Goal: Task Accomplishment & Management: Manage account settings

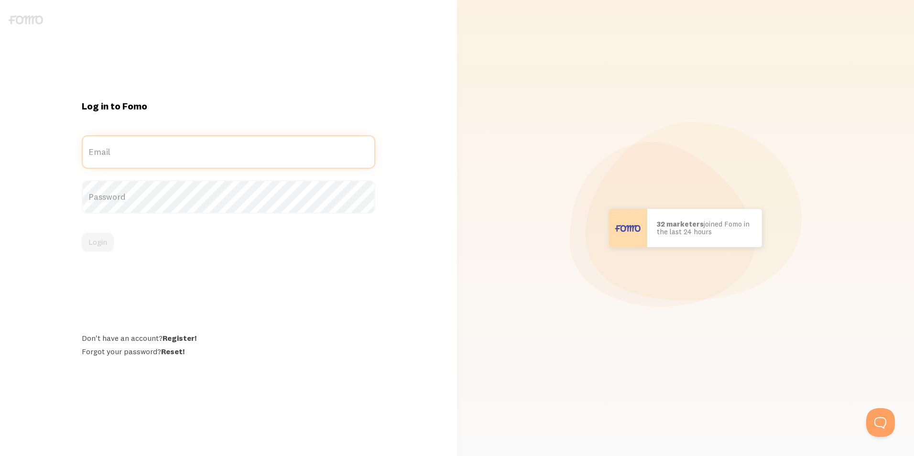
type input "[EMAIL_ADDRESS][DOMAIN_NAME]"
click at [164, 133] on div "Log in to Fomo pmkt@ajd.co.kr Email Password Login Don't have an account? Regis…" at bounding box center [228, 228] width 304 height 256
click at [92, 253] on div "Log in to Fomo pmkt@ajd.co.kr Email Password Login Don't have an account? Regis…" at bounding box center [228, 228] width 304 height 256
click at [92, 246] on button "Login" at bounding box center [98, 242] width 32 height 19
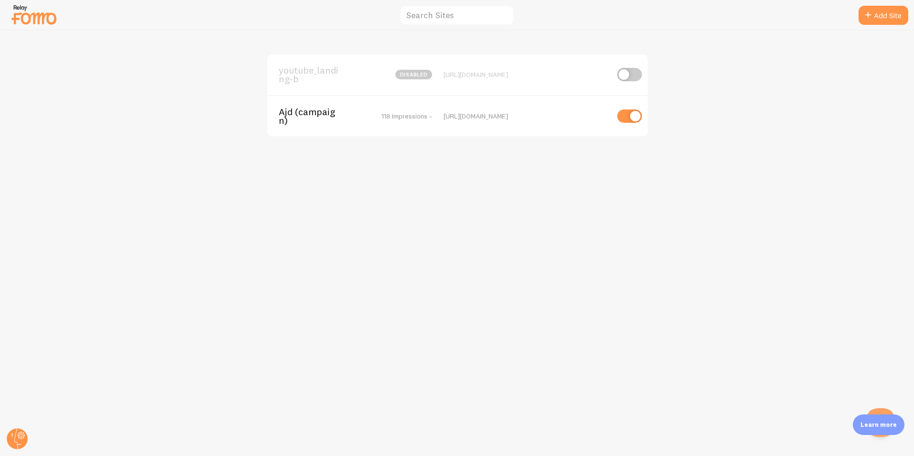
click at [320, 108] on span "Ajd (campaign)" at bounding box center [317, 117] width 77 height 18
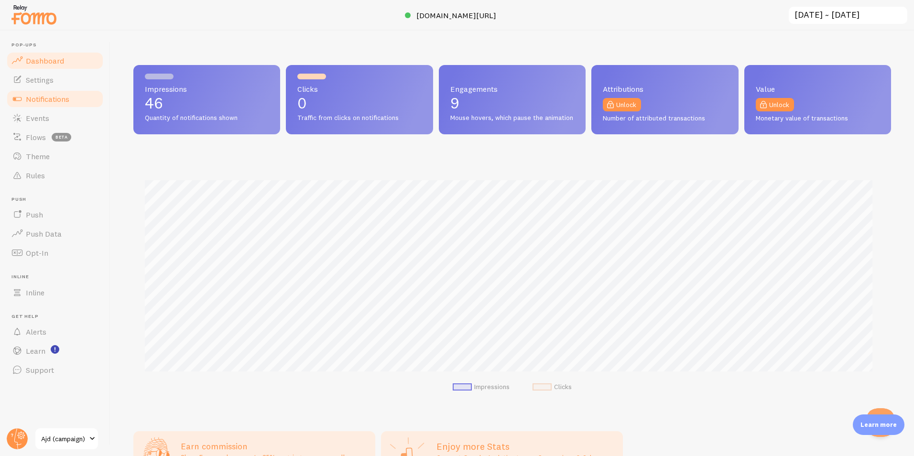
scroll to position [251, 750]
click at [38, 99] on span "Notifications" at bounding box center [47, 99] width 43 height 10
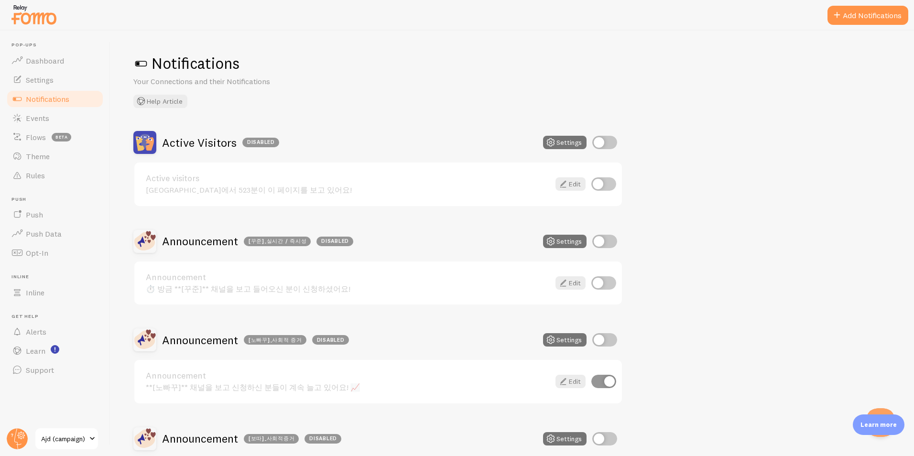
click at [215, 243] on h2 "Announcement [꾸준]_실시간 / 즉시성 Disabled" at bounding box center [257, 241] width 191 height 15
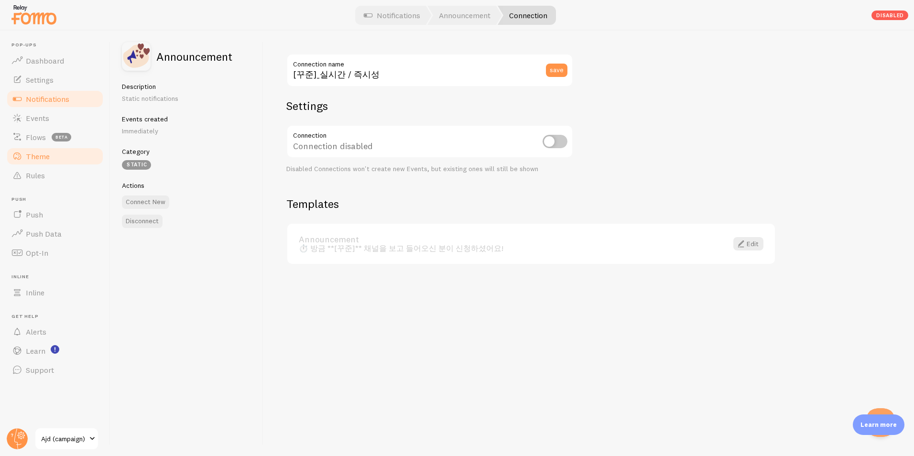
click at [48, 157] on span "Theme" at bounding box center [38, 156] width 24 height 10
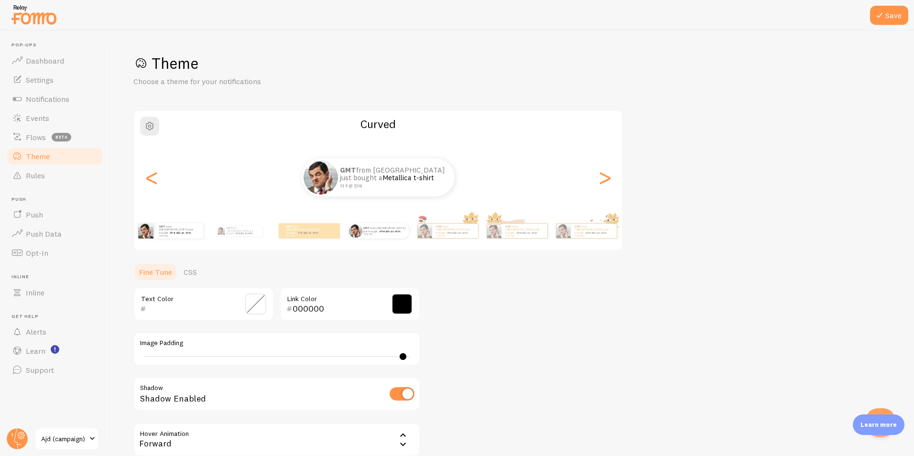
click at [150, 240] on div "GMT from South Korea just bought a Metallica t-shirt 약 4 분 전에" at bounding box center [171, 230] width 62 height 27
type input "0"
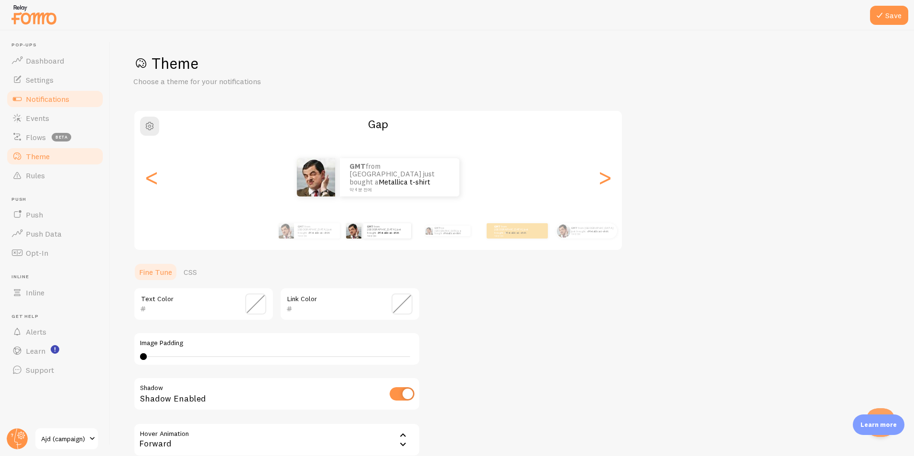
click at [52, 100] on span "Notifications" at bounding box center [47, 99] width 43 height 10
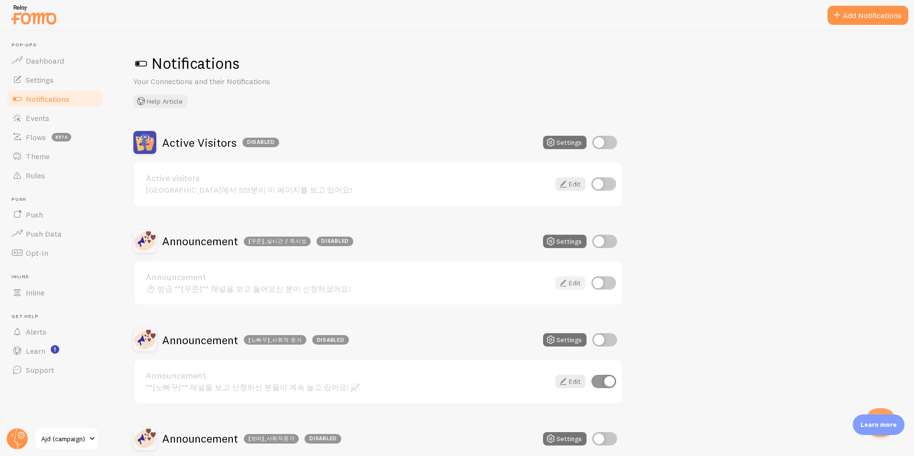
click at [564, 280] on icon at bounding box center [562, 282] width 11 height 11
click at [573, 382] on link "Edit" at bounding box center [570, 381] width 30 height 13
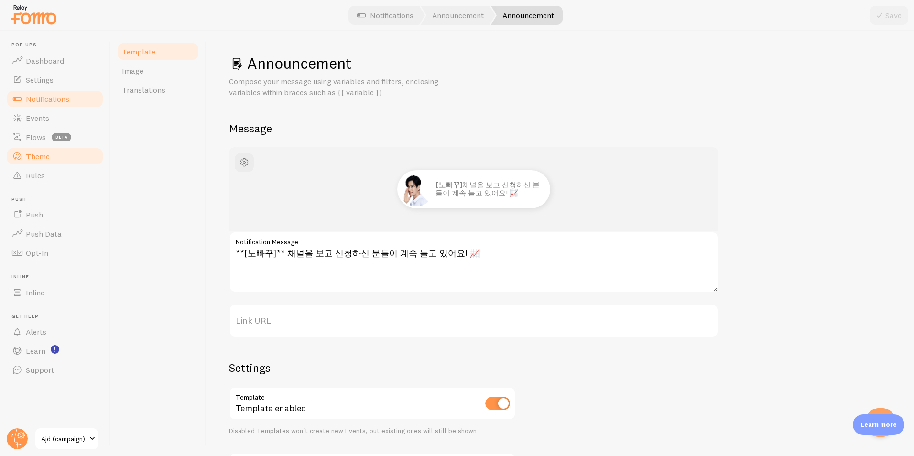
click at [58, 153] on link "Theme" at bounding box center [55, 156] width 98 height 19
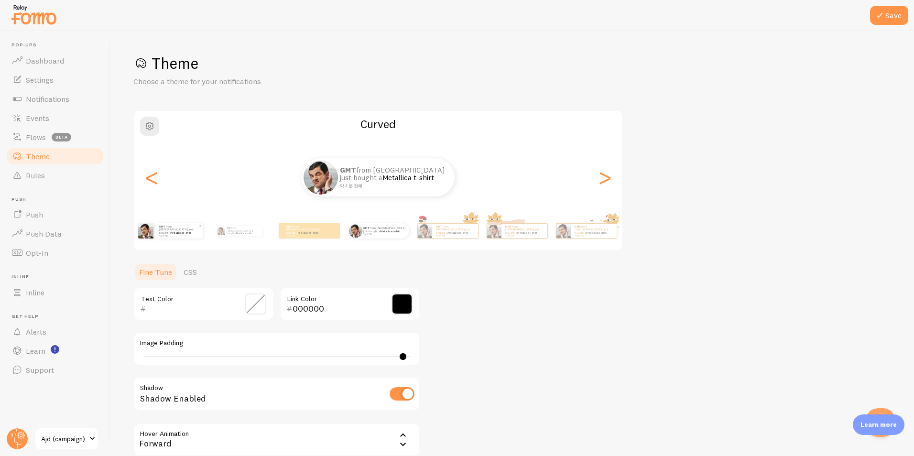
click at [176, 238] on div "GMT from South Korea just bought a Metallica t-shirt 약 4 분 전에" at bounding box center [179, 230] width 48 height 15
type input "0"
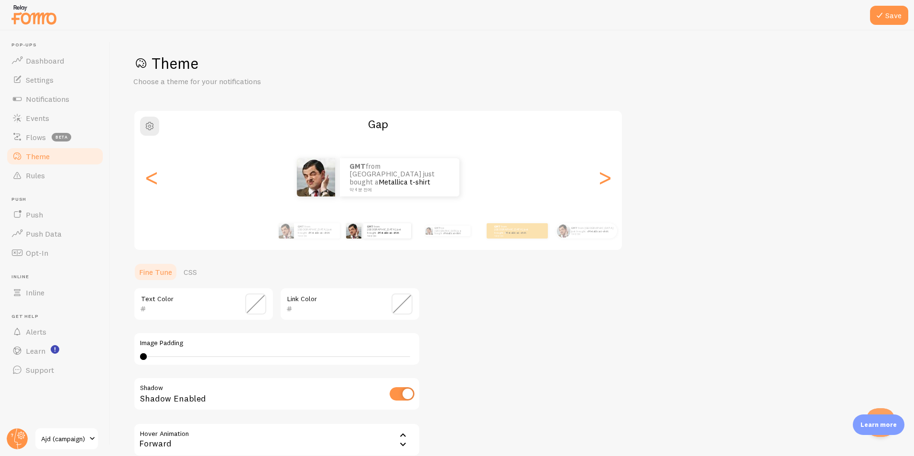
scroll to position [97, 0]
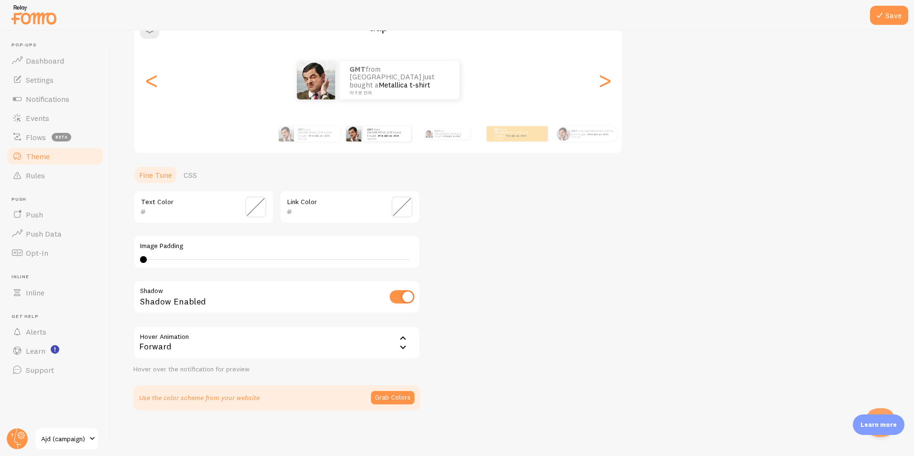
click at [895, 11] on button "Save" at bounding box center [889, 15] width 38 height 19
click at [62, 96] on span "Notifications" at bounding box center [47, 99] width 43 height 10
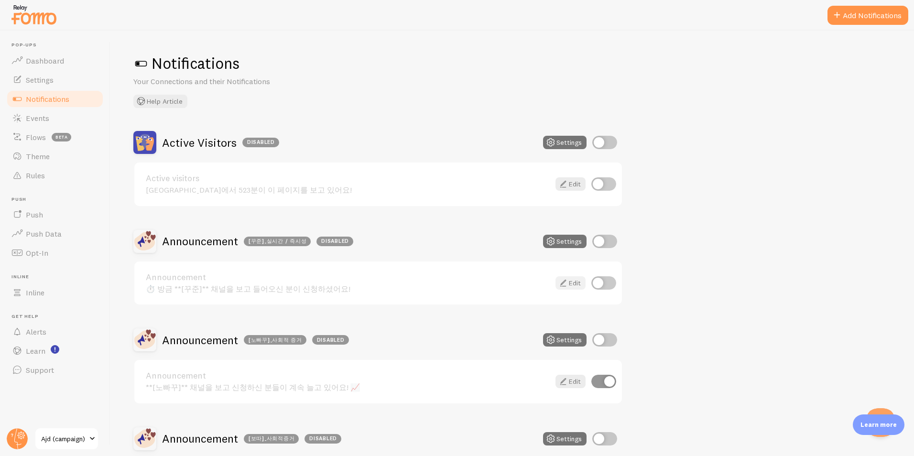
click at [581, 283] on link "Edit" at bounding box center [570, 282] width 30 height 13
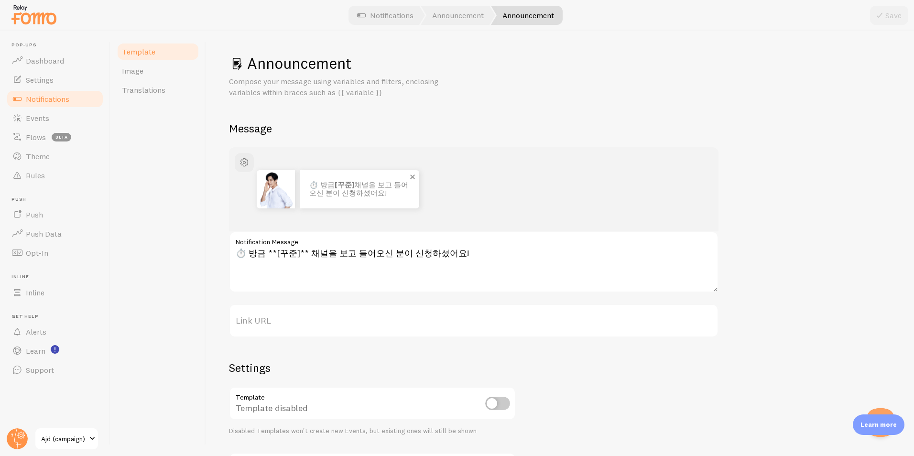
click at [284, 184] on img at bounding box center [276, 189] width 38 height 38
click at [240, 161] on span "button" at bounding box center [243, 162] width 11 height 11
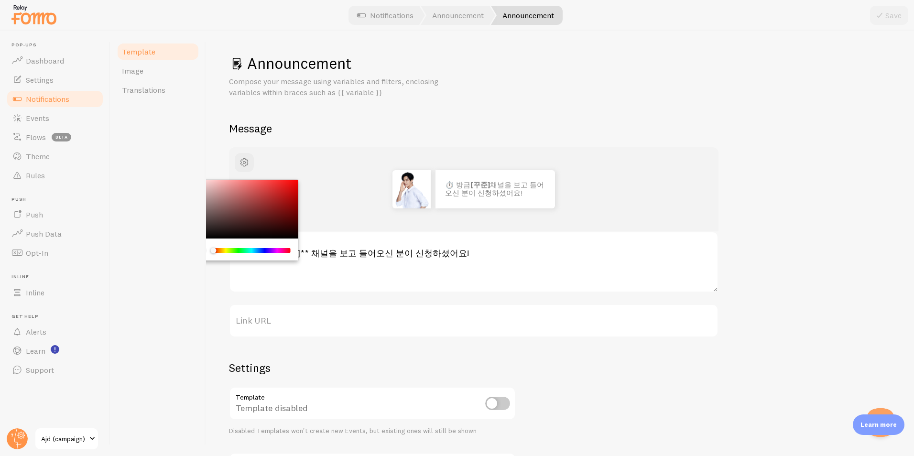
click at [604, 107] on div "Announcement Compose your message using variables and filters, enclosing variab…" at bounding box center [560, 285] width 662 height 463
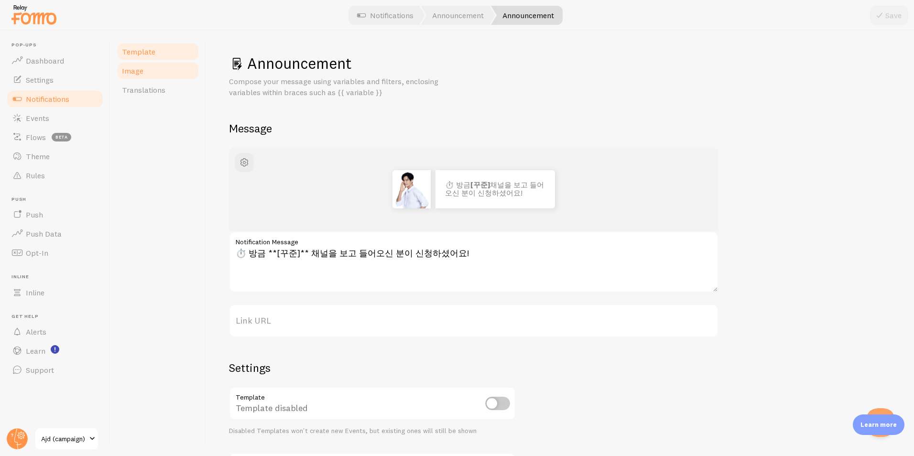
click at [168, 77] on link "Image" at bounding box center [158, 70] width 84 height 19
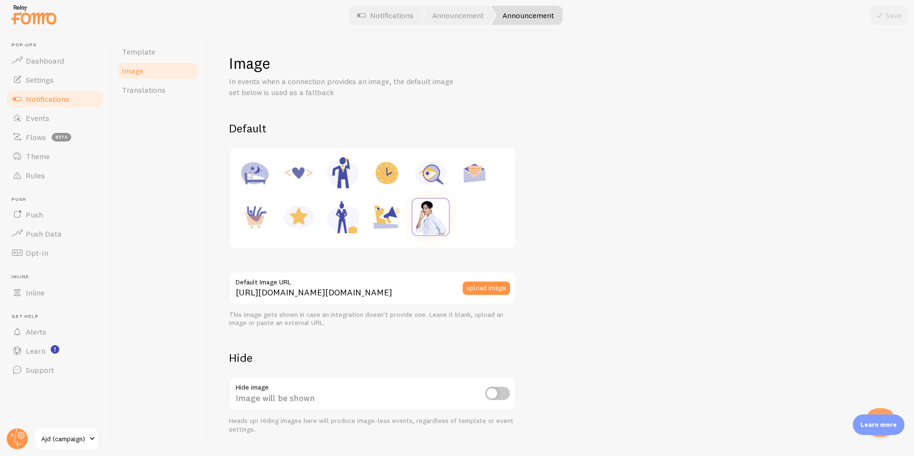
click at [470, 214] on div at bounding box center [372, 198] width 273 height 88
click at [491, 286] on button "upload image" at bounding box center [485, 287] width 47 height 13
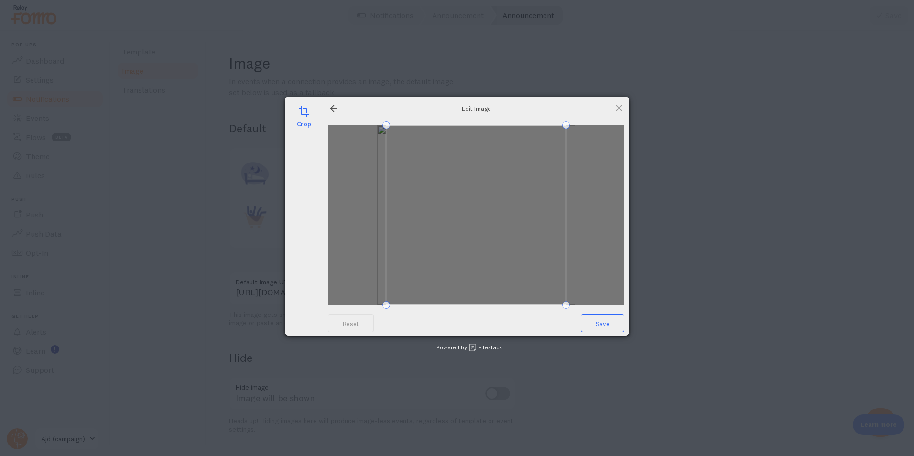
click at [606, 323] on span "Save" at bounding box center [602, 323] width 43 height 18
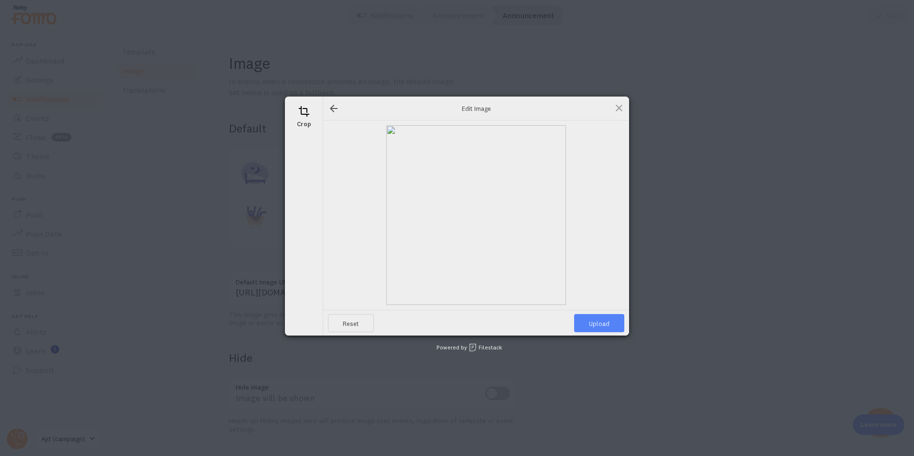
click at [594, 324] on span "Upload" at bounding box center [599, 323] width 50 height 18
type input "[URL][DOMAIN_NAME][DOMAIN_NAME]"
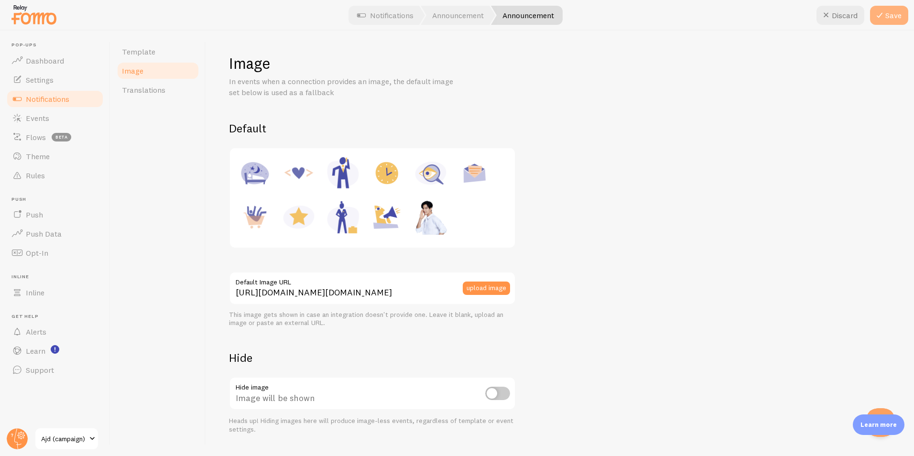
click at [895, 19] on button "Save" at bounding box center [889, 15] width 38 height 19
click at [52, 93] on link "Notifications" at bounding box center [55, 98] width 98 height 19
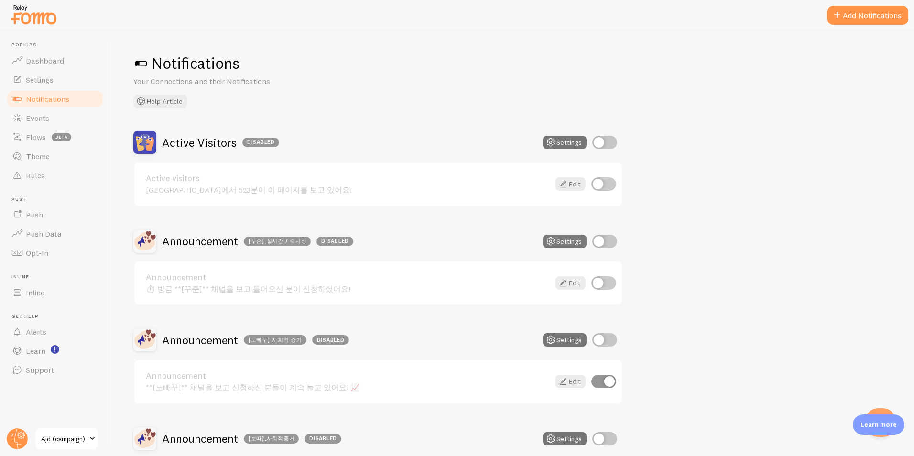
click at [571, 237] on button "Settings" at bounding box center [564, 241] width 43 height 13
click at [287, 297] on div "Announcement ⏱️ 방금 **[꾸준]** 채널을 보고 들어오신 분이 신청하셨어요! Edit" at bounding box center [377, 282] width 487 height 43
click at [188, 246] on h2 "Announcement [꾸준]_실시간 / 즉시성 Disabled" at bounding box center [257, 241] width 191 height 15
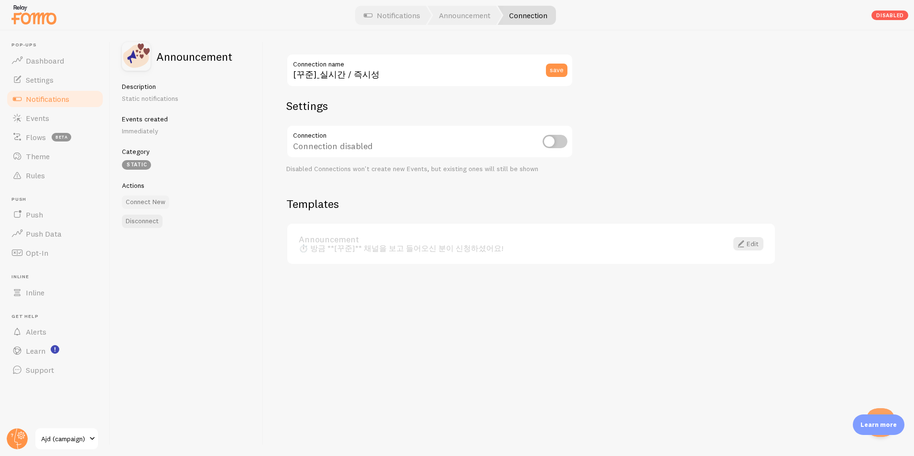
click at [138, 198] on button "Connect New" at bounding box center [145, 201] width 47 height 13
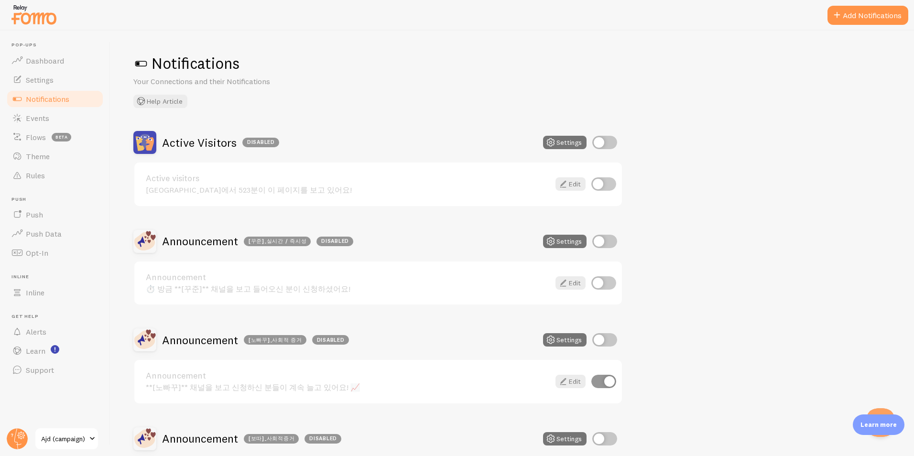
click at [71, 98] on link "Notifications" at bounding box center [55, 98] width 98 height 19
click at [74, 98] on link "Notifications" at bounding box center [55, 98] width 98 height 19
click at [204, 280] on link "Announcement" at bounding box center [348, 277] width 404 height 9
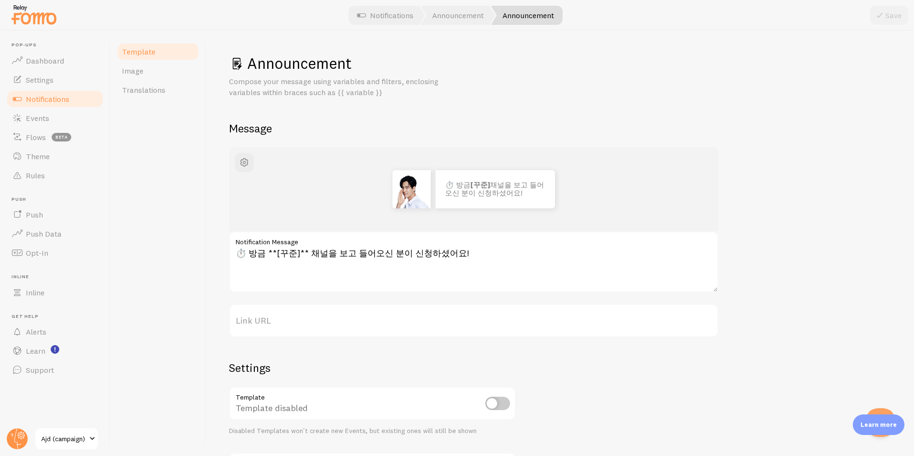
click at [29, 11] on img at bounding box center [34, 14] width 48 height 24
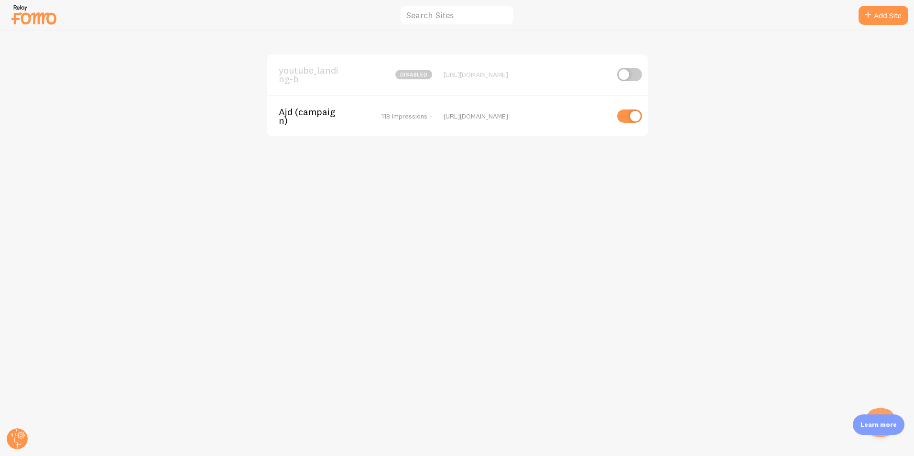
click at [520, 112] on div "[URL][DOMAIN_NAME]" at bounding box center [525, 116] width 165 height 9
copy div "[URL][DOMAIN_NAME]"
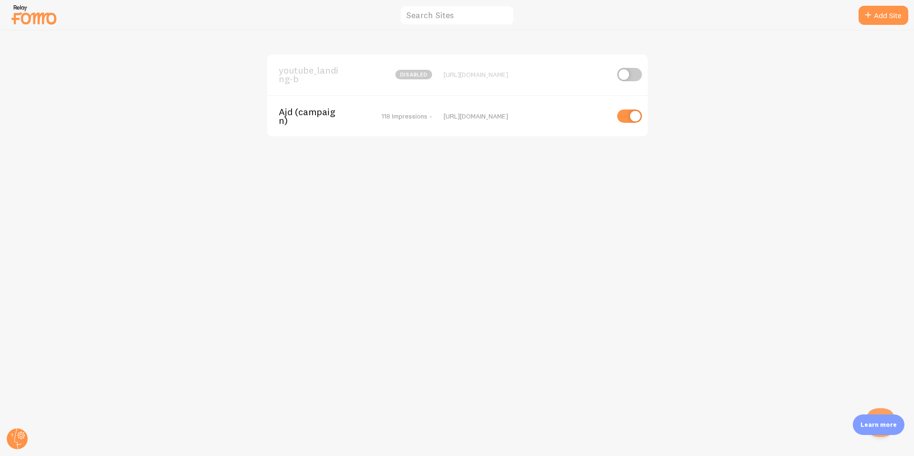
click at [318, 114] on span "Ajd (campaign)" at bounding box center [317, 117] width 77 height 18
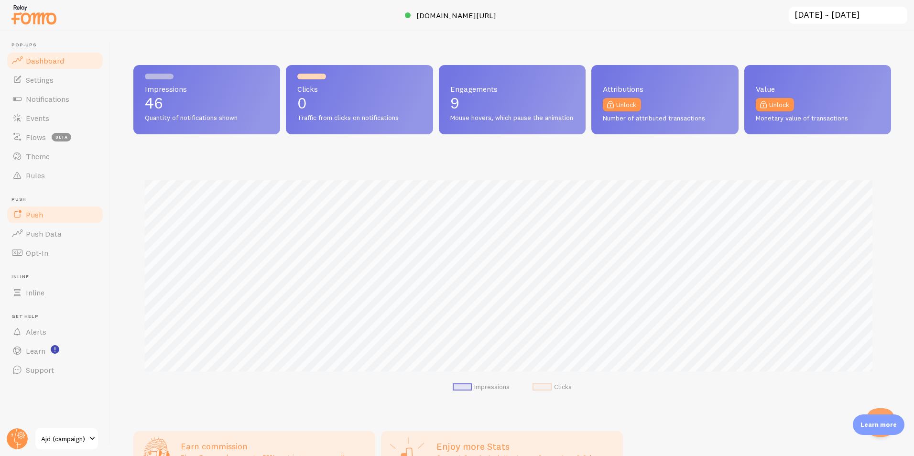
scroll to position [251, 750]
click at [54, 100] on span "Notifications" at bounding box center [47, 99] width 43 height 10
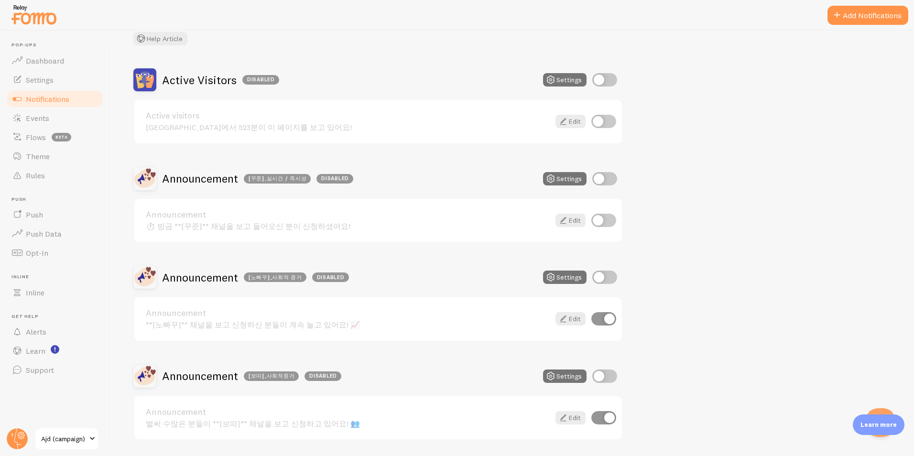
scroll to position [96, 0]
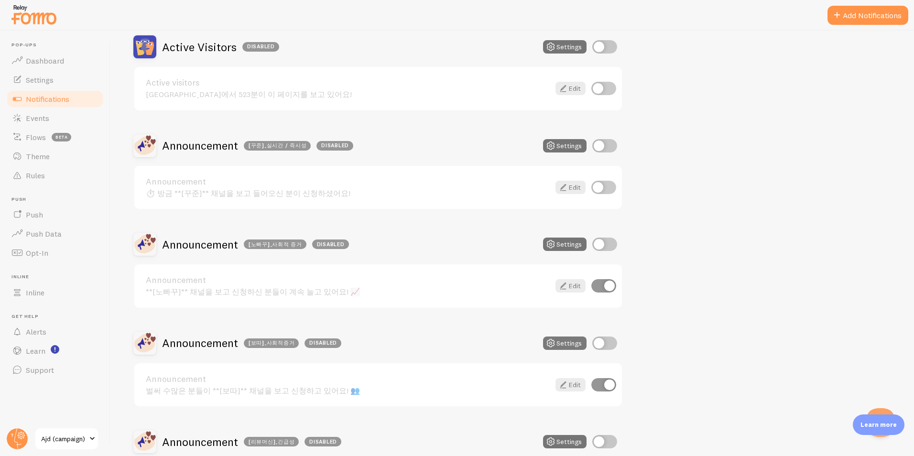
click at [561, 152] on button "Settings" at bounding box center [564, 145] width 43 height 13
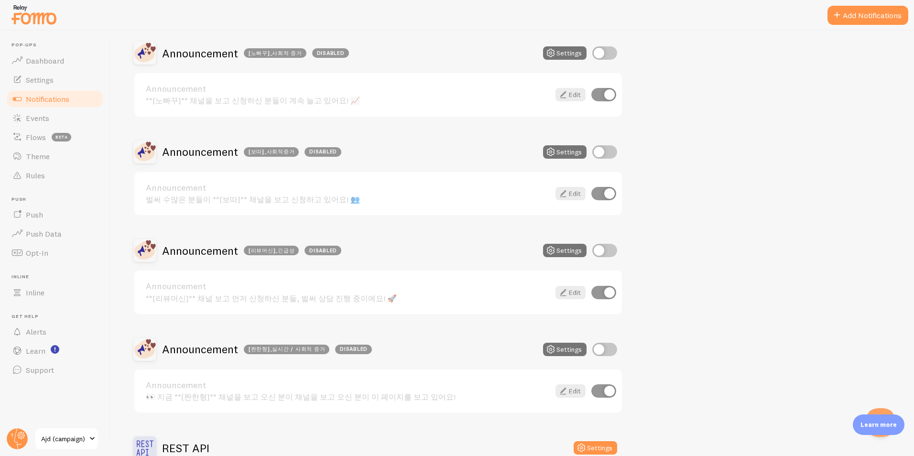
scroll to position [191, 0]
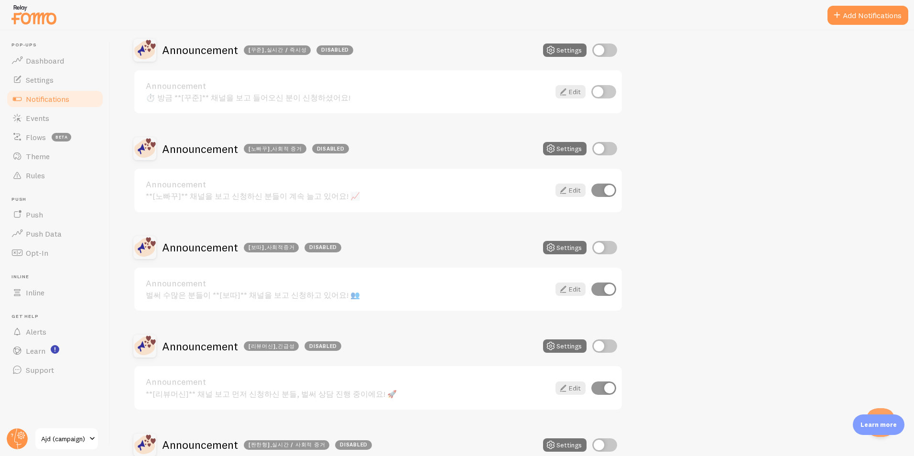
click at [323, 290] on div "벌써 수많은 분들이 **[보따]** 채널을 보고 신청하고 있어요! 👥" at bounding box center [348, 294] width 404 height 9
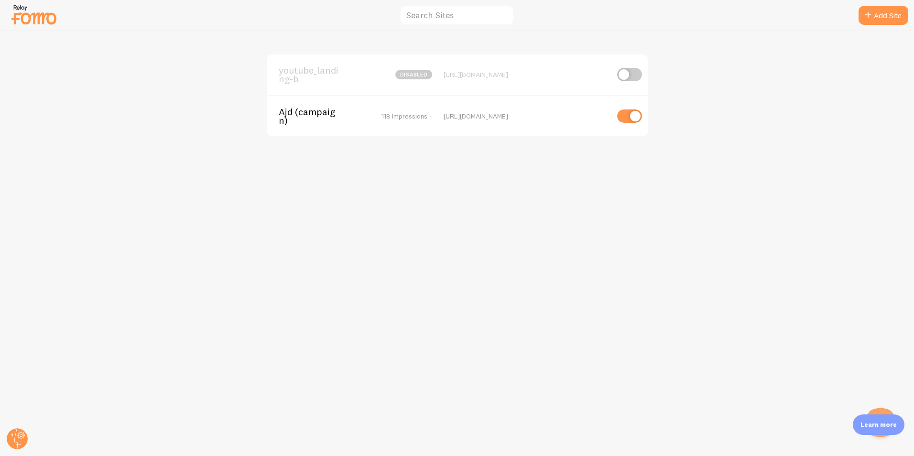
click at [492, 115] on div "[URL][DOMAIN_NAME]" at bounding box center [525, 116] width 165 height 9
click at [287, 114] on span "Ajd (campaign)" at bounding box center [317, 117] width 77 height 18
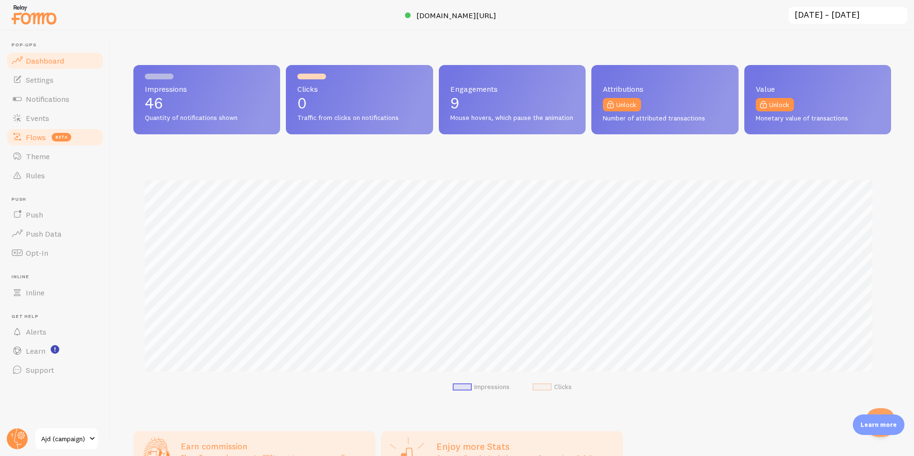
scroll to position [251, 750]
click at [33, 108] on link "Notifications" at bounding box center [55, 98] width 98 height 19
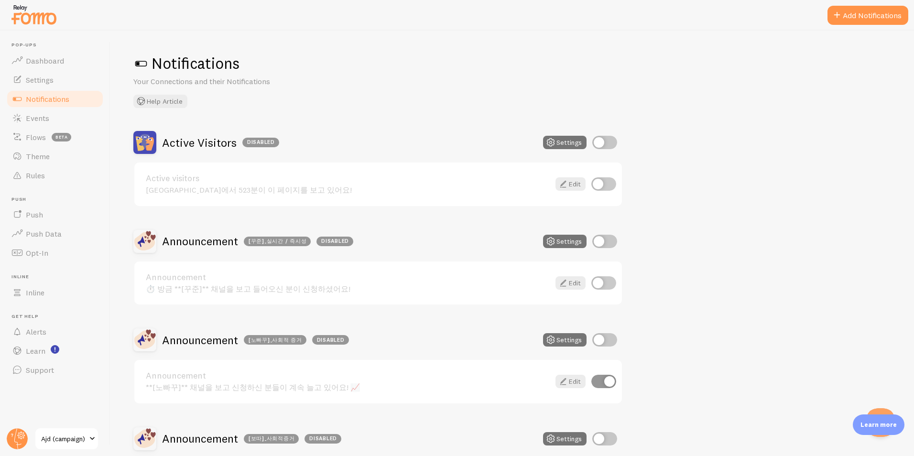
scroll to position [96, 0]
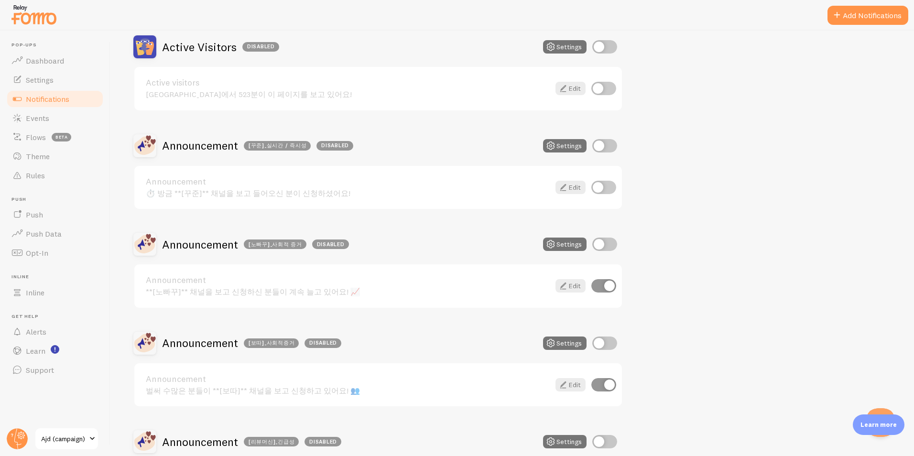
click at [257, 179] on link "Announcement" at bounding box center [348, 181] width 404 height 9
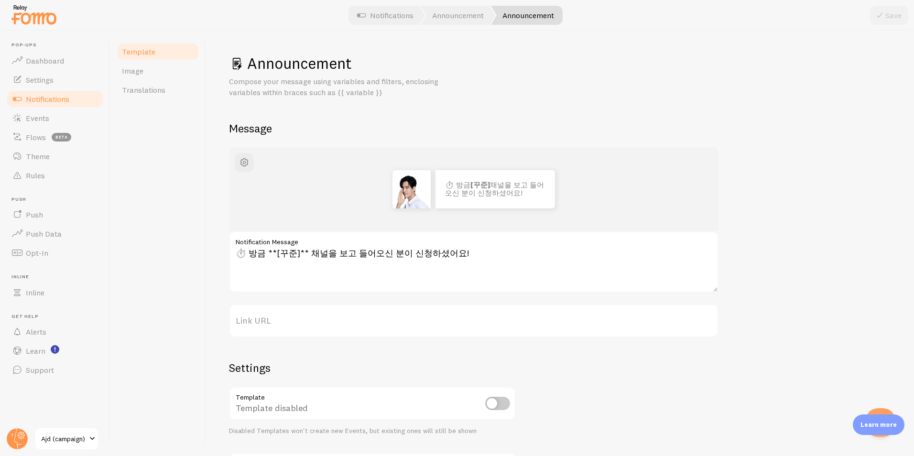
scroll to position [101, 0]
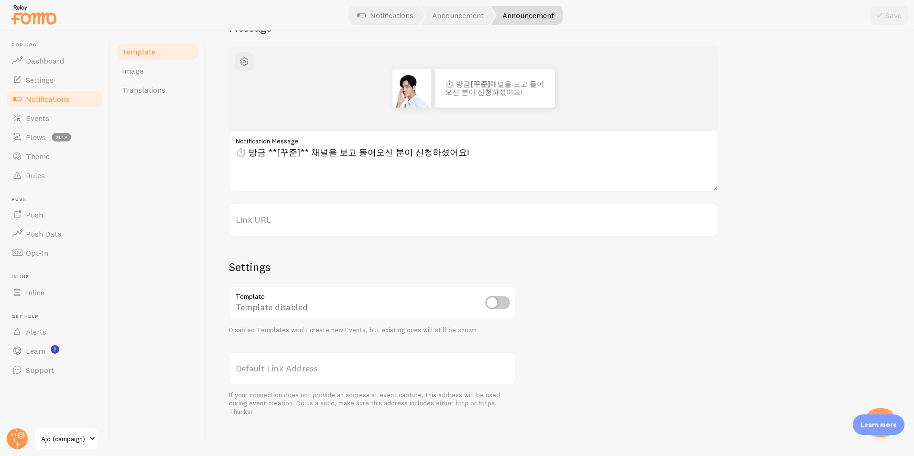
click at [72, 89] on link "Notifications" at bounding box center [55, 98] width 98 height 19
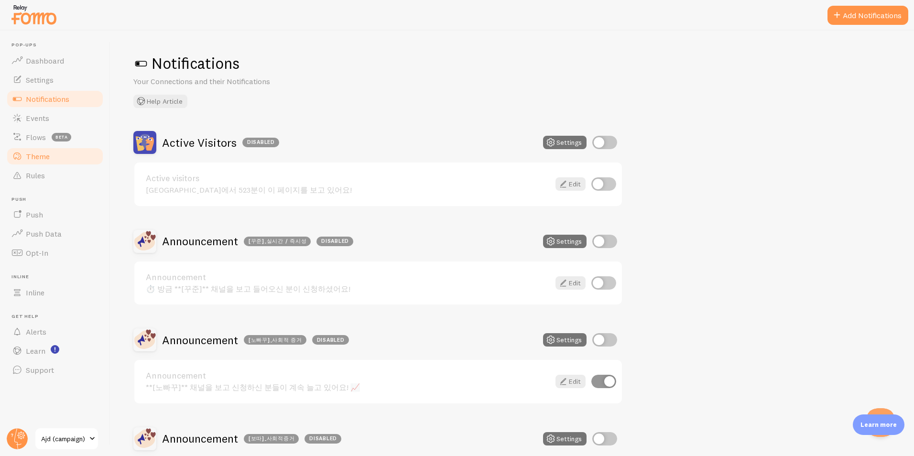
click at [43, 159] on span "Theme" at bounding box center [38, 156] width 24 height 10
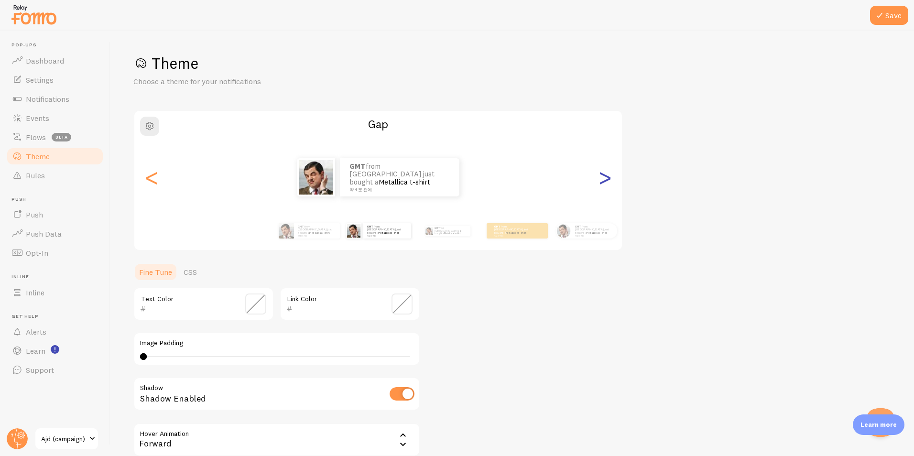
click at [610, 173] on div ">" at bounding box center [604, 177] width 11 height 69
type input "0"
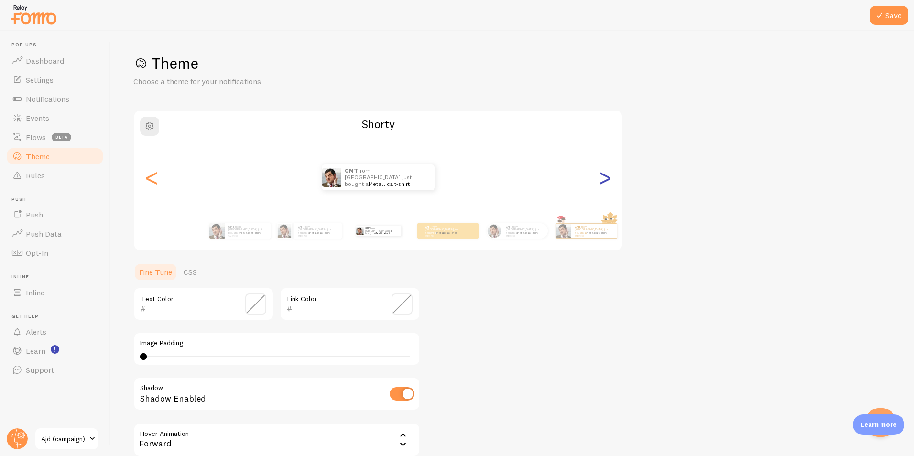
click at [610, 173] on div ">" at bounding box center [604, 177] width 11 height 69
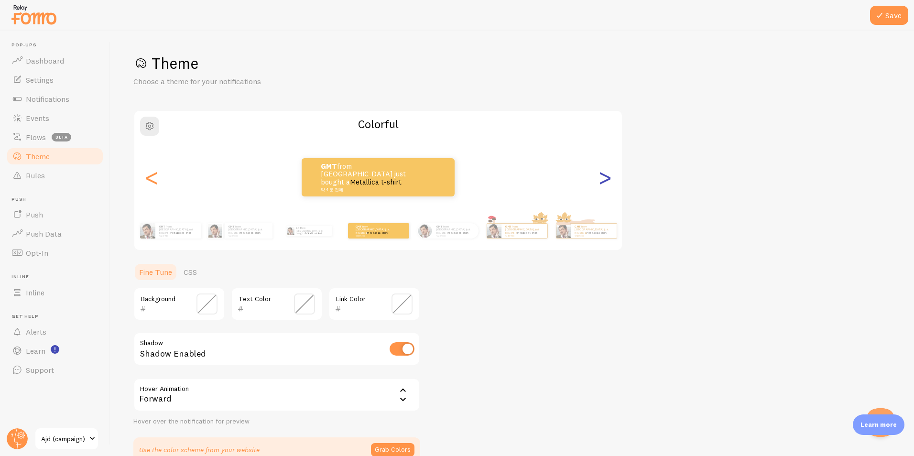
click at [610, 173] on div ">" at bounding box center [604, 177] width 11 height 69
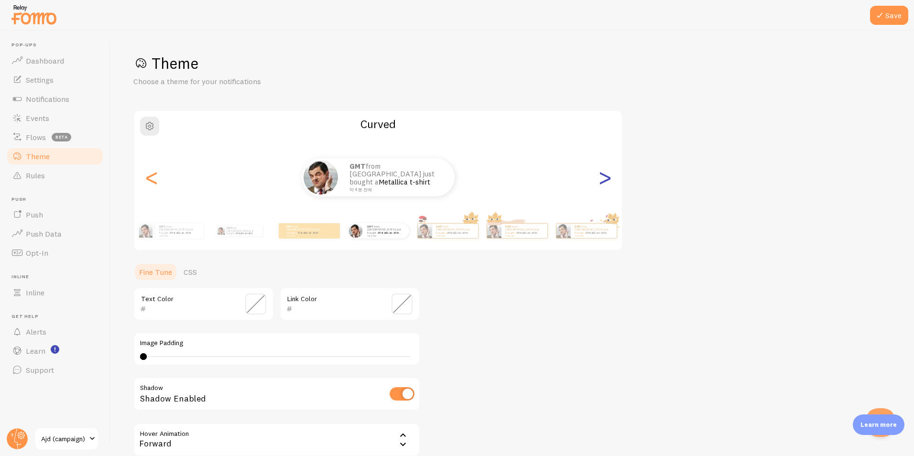
click at [610, 173] on div ">" at bounding box center [604, 177] width 11 height 69
type input "0"
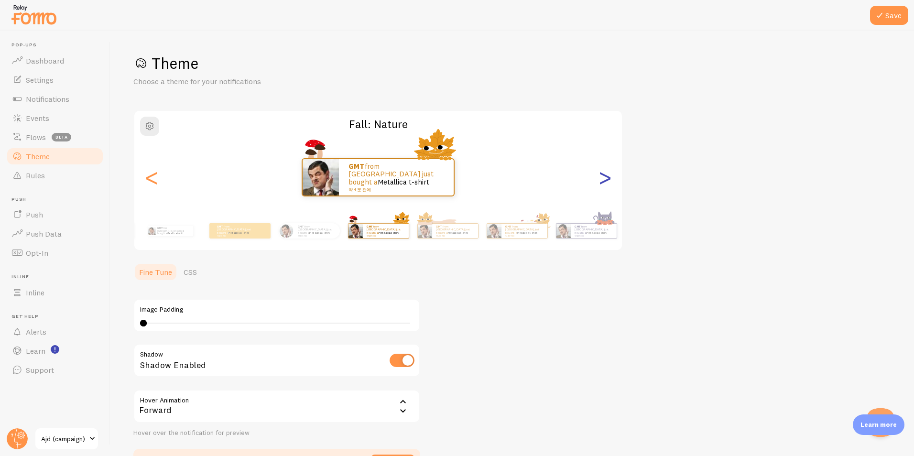
click at [610, 173] on div ">" at bounding box center [604, 177] width 11 height 69
click at [610, 172] on div ">" at bounding box center [604, 177] width 11 height 69
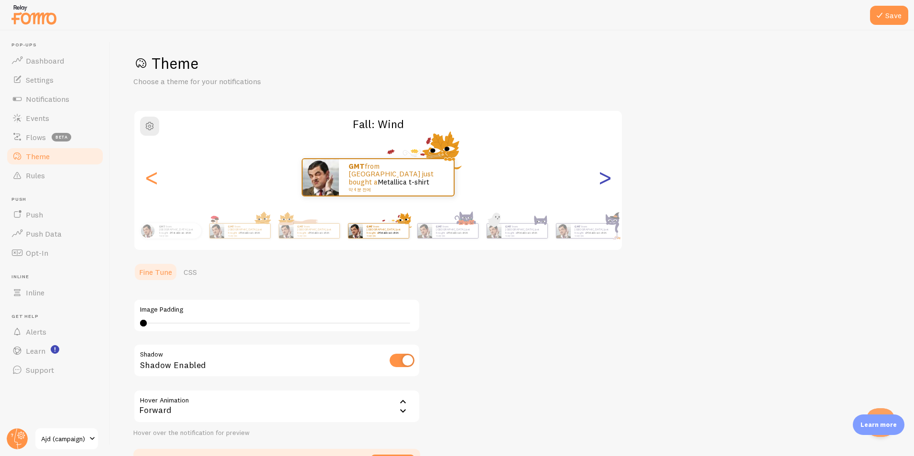
click at [610, 172] on div ">" at bounding box center [604, 177] width 11 height 69
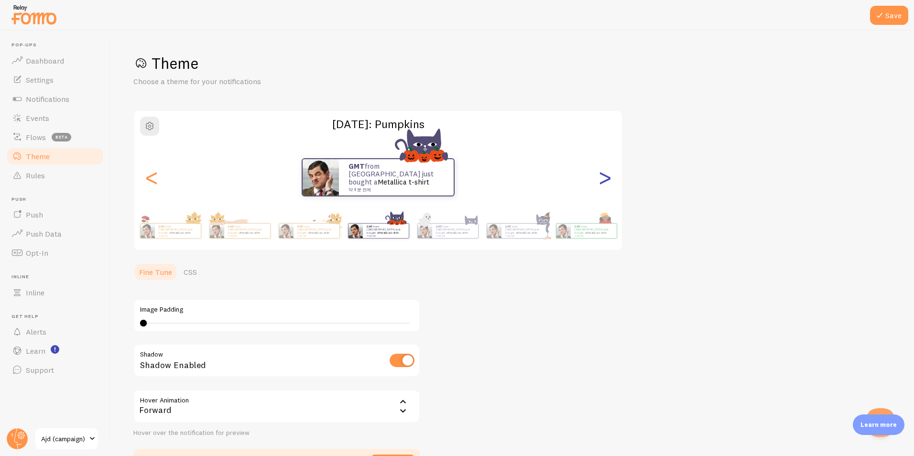
click at [610, 172] on div ">" at bounding box center [604, 177] width 11 height 69
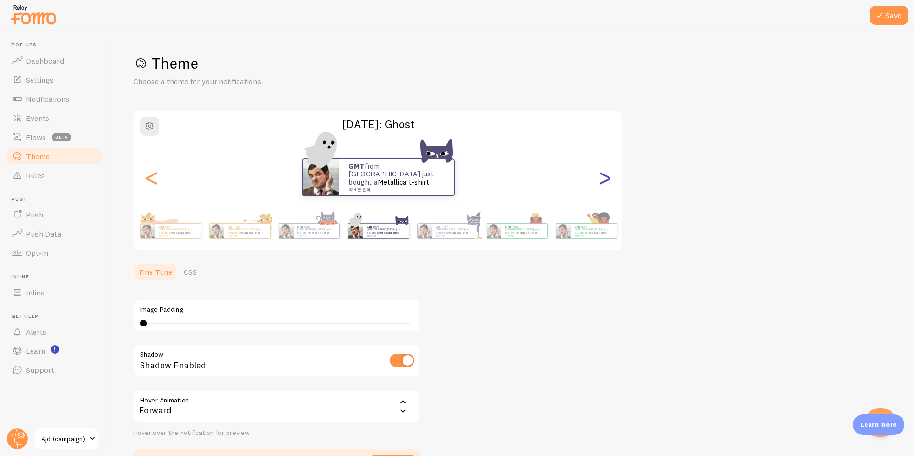
click at [610, 172] on div ">" at bounding box center [604, 177] width 11 height 69
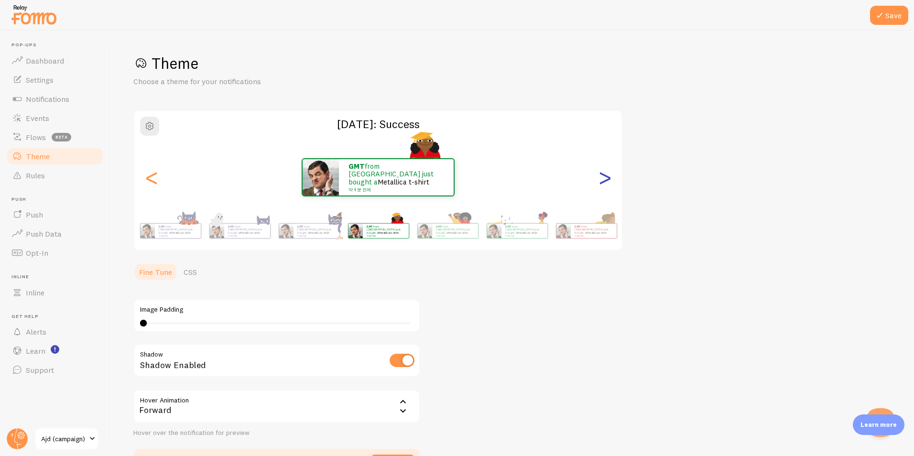
click at [610, 172] on div ">" at bounding box center [604, 177] width 11 height 69
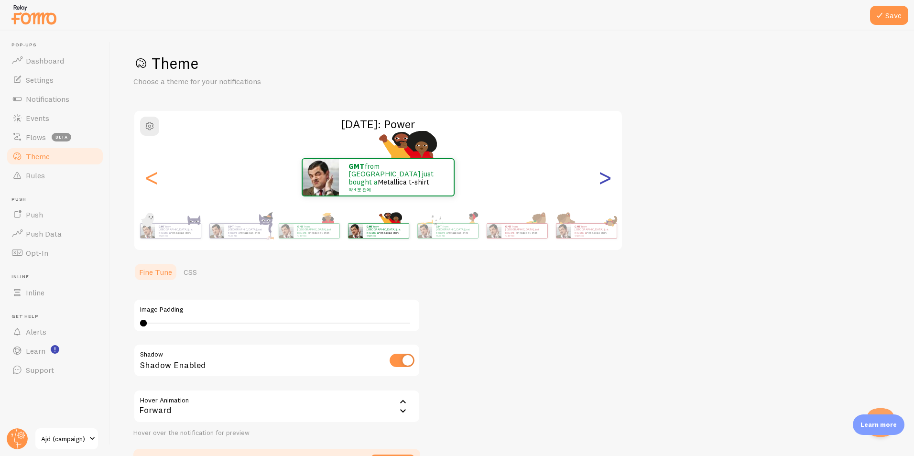
click at [610, 172] on div ">" at bounding box center [604, 177] width 11 height 69
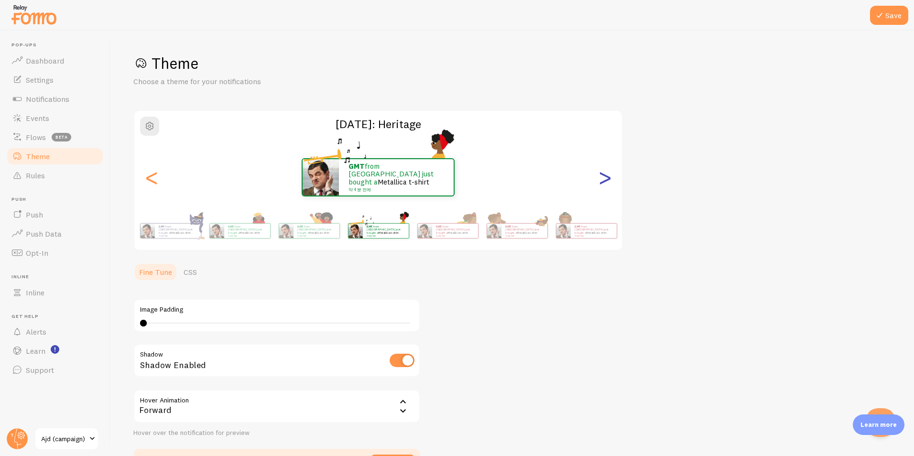
click at [610, 172] on div ">" at bounding box center [604, 177] width 11 height 69
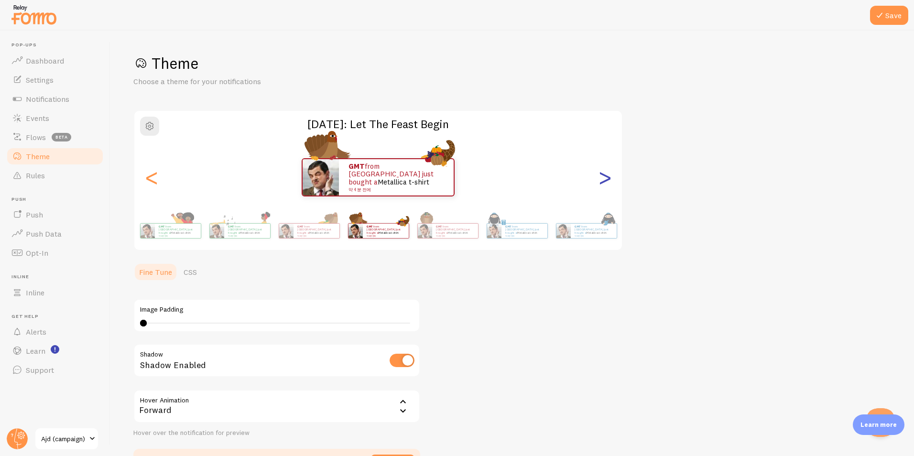
click at [610, 172] on div ">" at bounding box center [604, 177] width 11 height 69
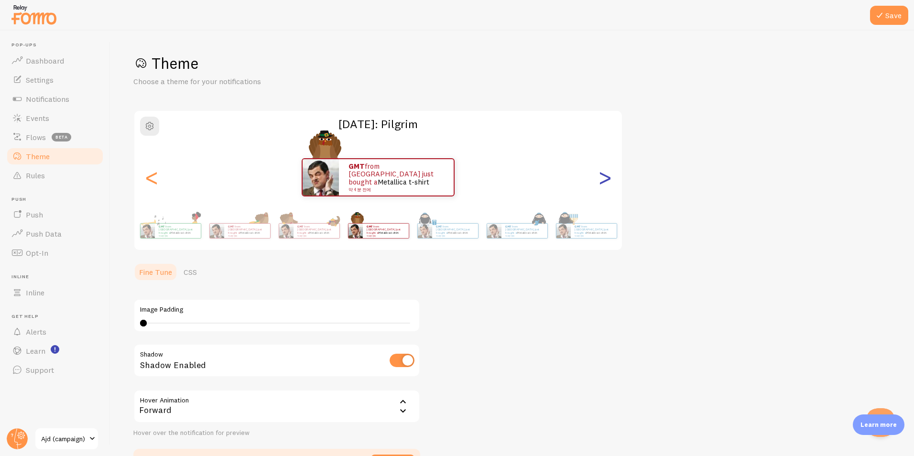
click at [610, 172] on div ">" at bounding box center [604, 177] width 11 height 69
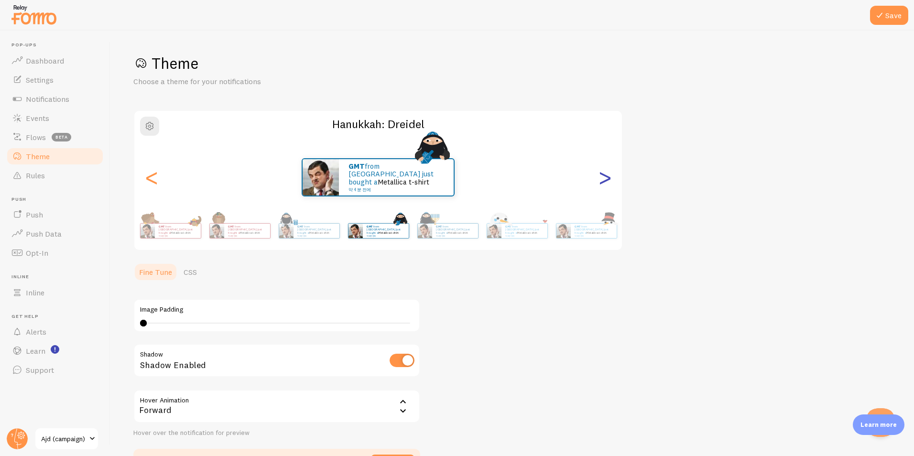
click at [610, 172] on div ">" at bounding box center [604, 177] width 11 height 69
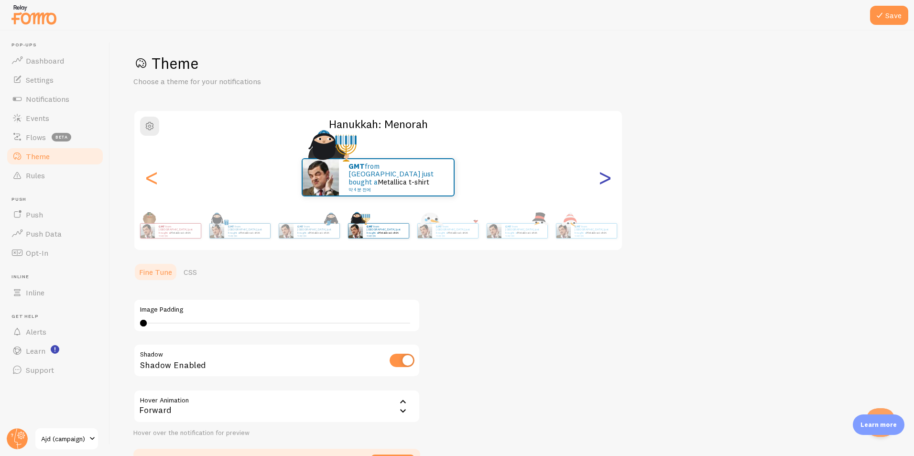
click at [610, 172] on div ">" at bounding box center [604, 177] width 11 height 69
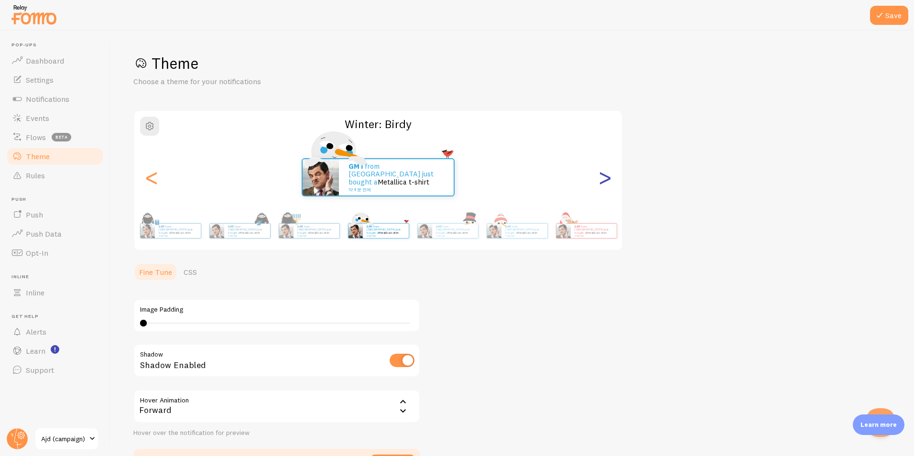
click at [610, 172] on div ">" at bounding box center [604, 177] width 11 height 69
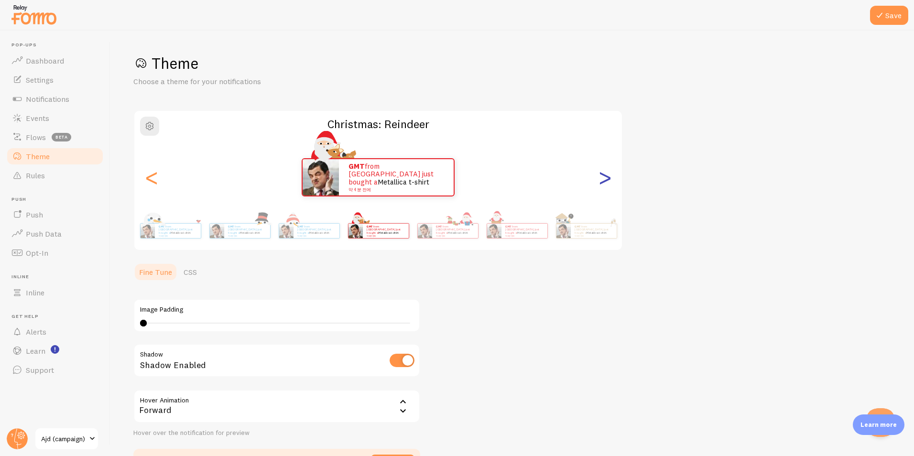
click at [610, 172] on div ">" at bounding box center [604, 177] width 11 height 69
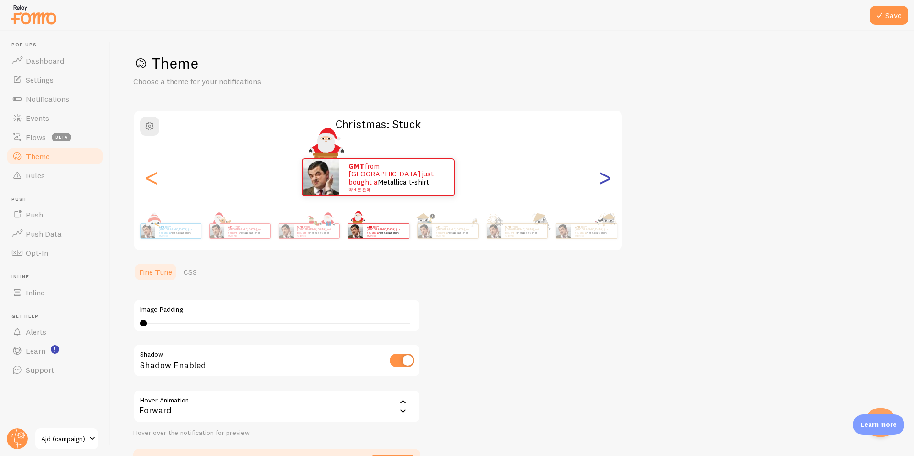
click at [610, 172] on div ">" at bounding box center [604, 177] width 11 height 69
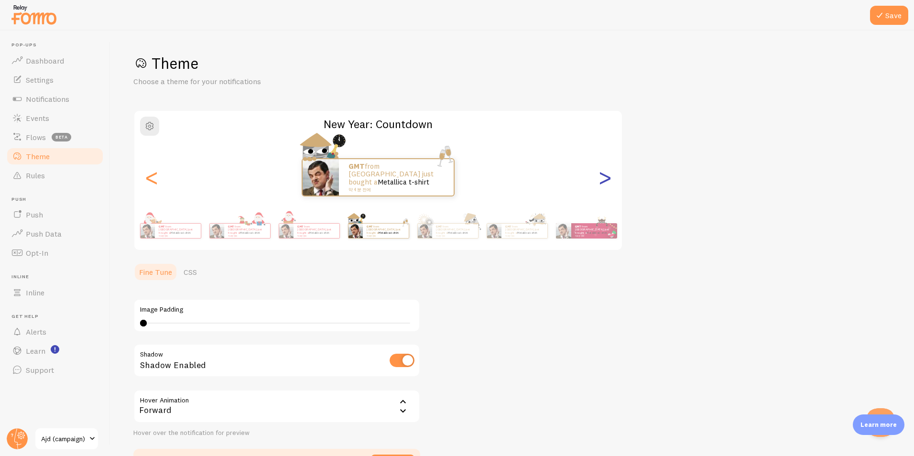
click at [610, 172] on div ">" at bounding box center [604, 177] width 11 height 69
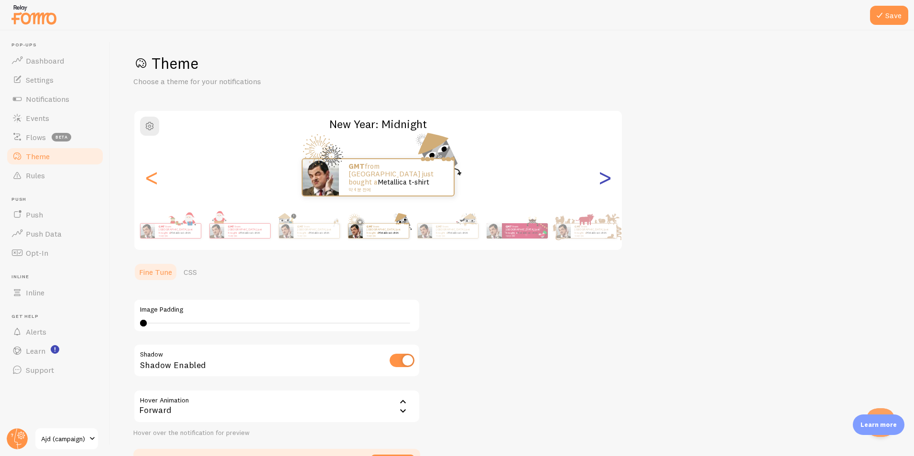
click at [610, 172] on div ">" at bounding box center [604, 177] width 11 height 69
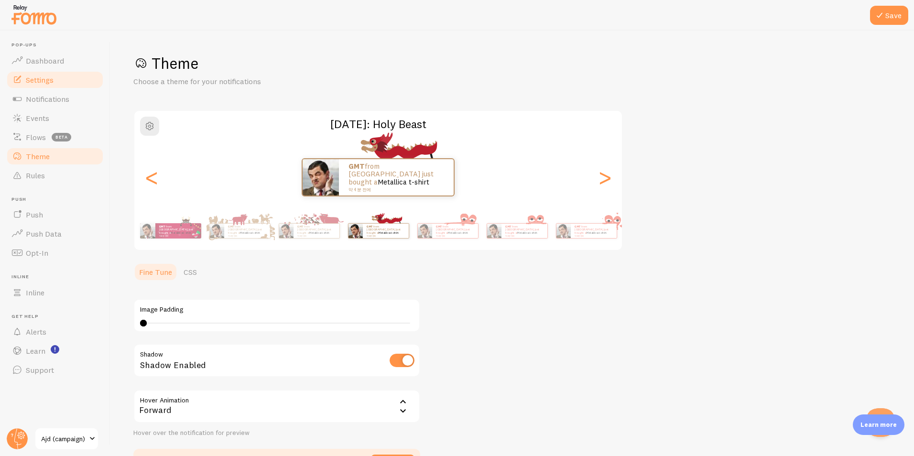
click at [37, 81] on span "Settings" at bounding box center [40, 80] width 28 height 10
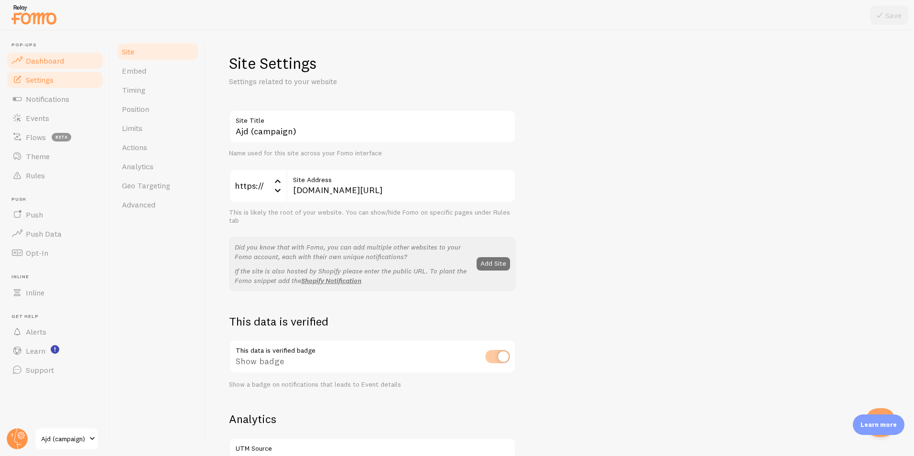
click at [59, 63] on span "Dashboard" at bounding box center [45, 61] width 38 height 10
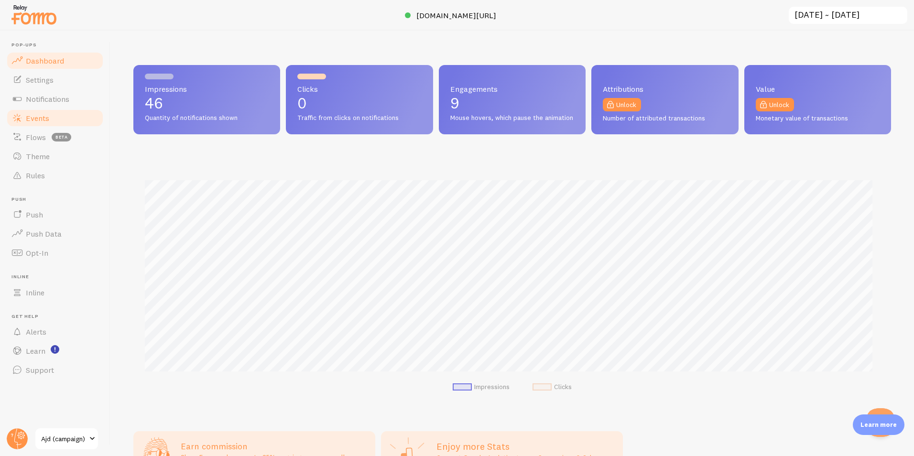
scroll to position [251, 750]
click at [39, 97] on span "Notifications" at bounding box center [47, 99] width 43 height 10
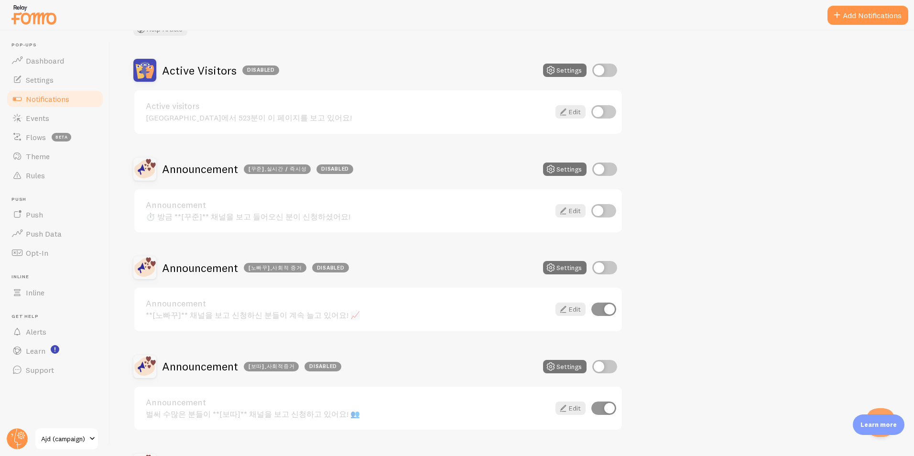
scroll to position [96, 0]
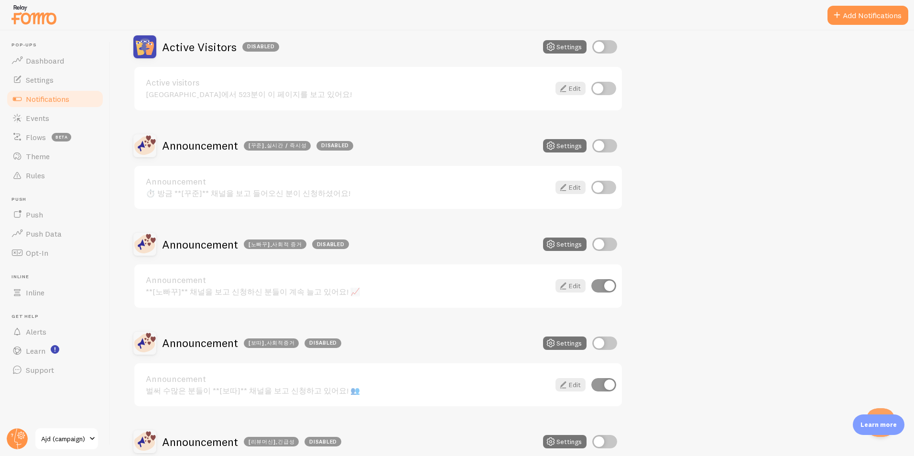
click at [348, 185] on link "Announcement" at bounding box center [348, 181] width 404 height 9
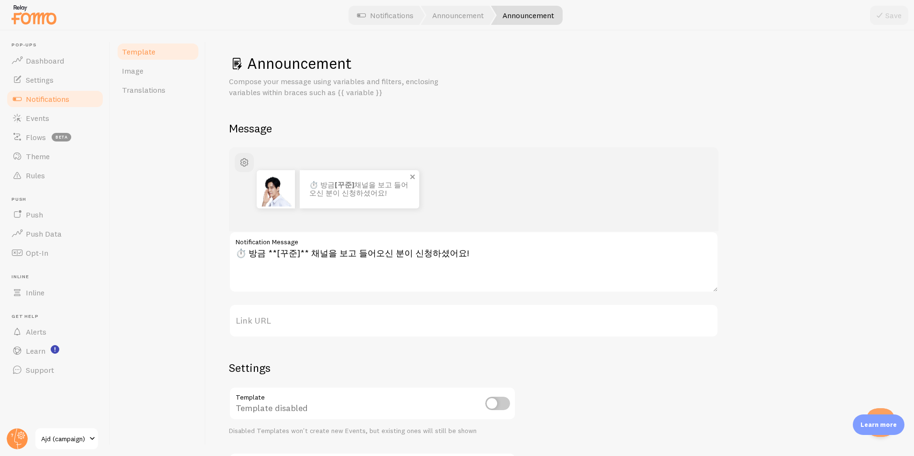
click at [406, 196] on p "⏱️ 방금 [꾸준] 채널을 보고 들어오신 분이 신청하셨어요!" at bounding box center [359, 189] width 100 height 16
click at [252, 164] on button "button" at bounding box center [244, 162] width 19 height 19
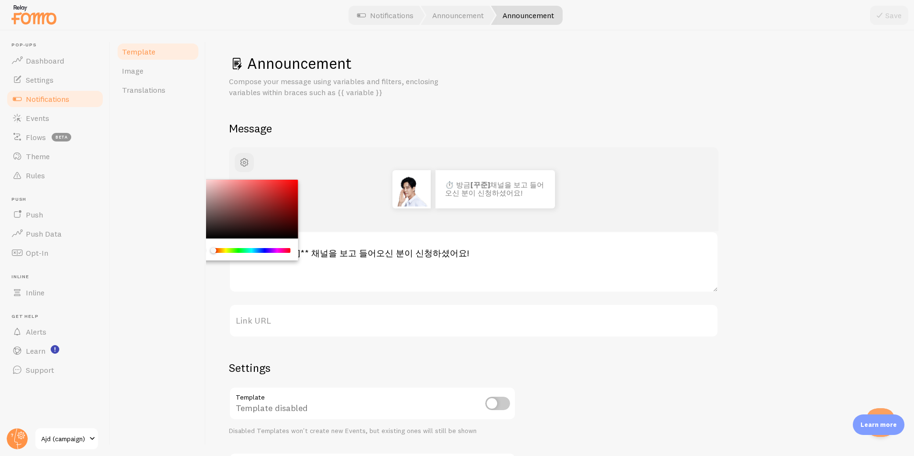
click at [535, 77] on div "Compose your message using variables and filters, enclosing variables within br…" at bounding box center [560, 87] width 662 height 22
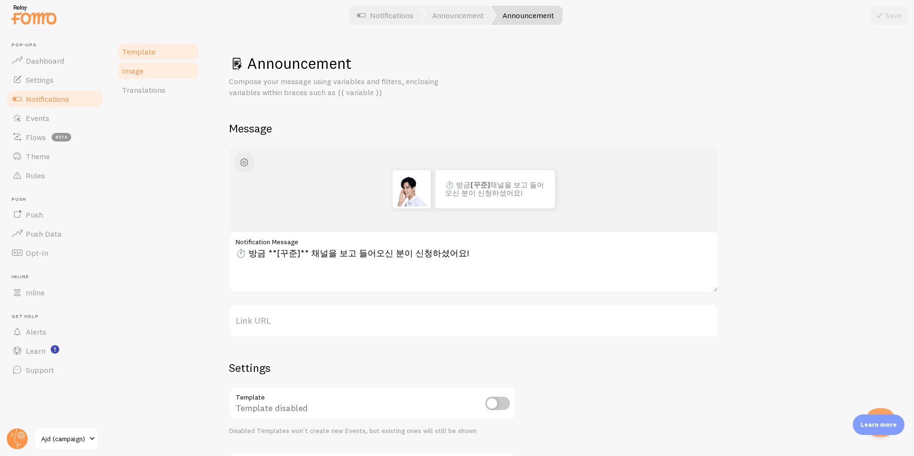
click at [165, 75] on link "Image" at bounding box center [158, 70] width 84 height 19
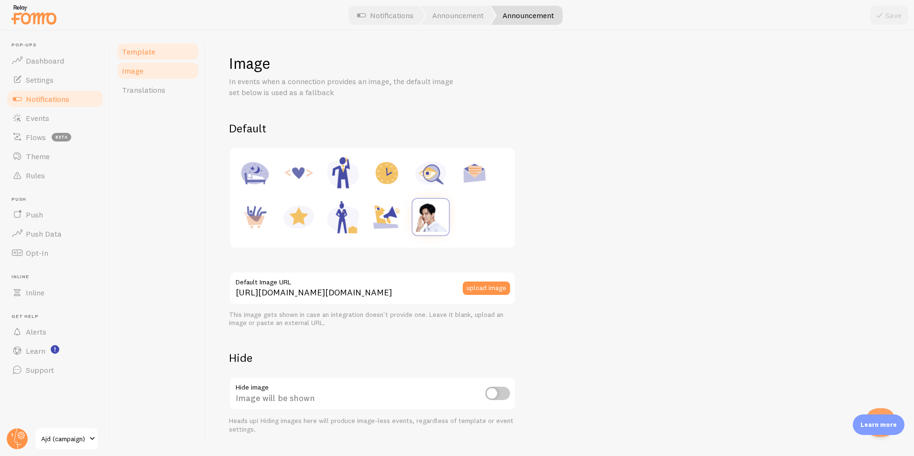
click at [145, 52] on span "Template" at bounding box center [138, 52] width 33 height 10
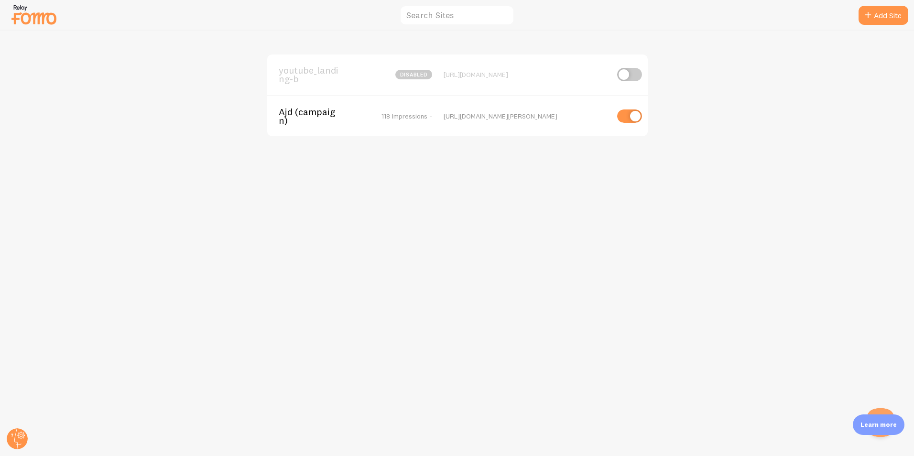
click at [506, 112] on div "[URL][DOMAIN_NAME]" at bounding box center [525, 116] width 165 height 9
click at [310, 110] on span "Ajd (campaign)" at bounding box center [317, 117] width 77 height 18
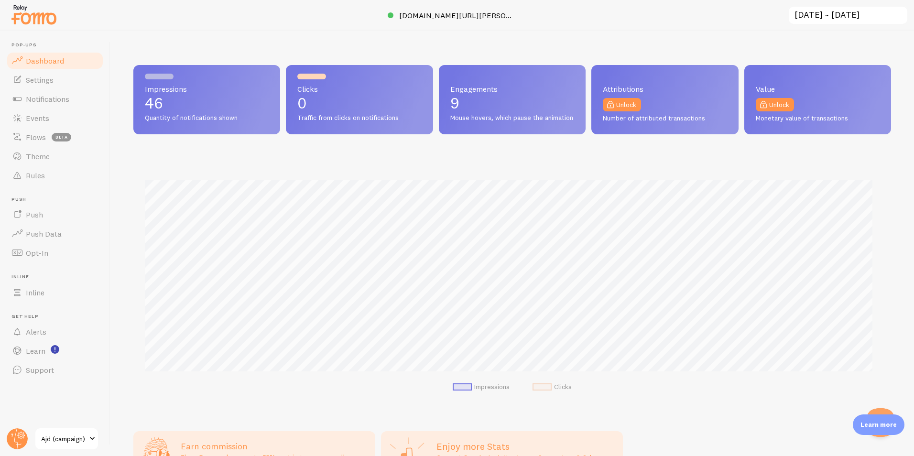
scroll to position [251, 750]
click at [44, 95] on span "Notifications" at bounding box center [47, 99] width 43 height 10
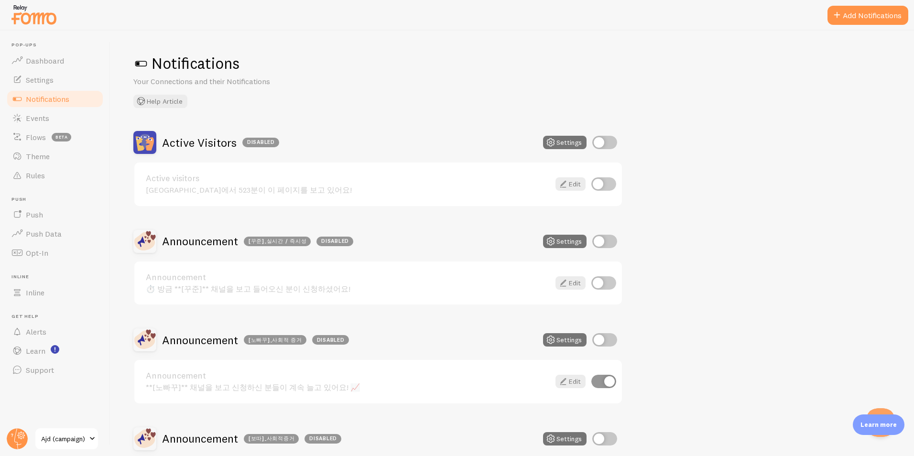
click at [196, 246] on h2 "Announcement [꾸준]_실시간 / 즉시성 Disabled" at bounding box center [257, 241] width 191 height 15
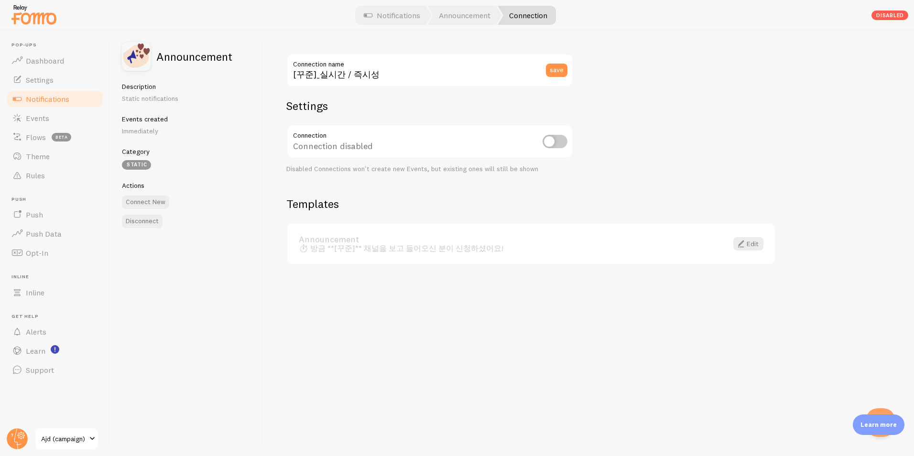
click at [50, 102] on span "Notifications" at bounding box center [47, 99] width 43 height 10
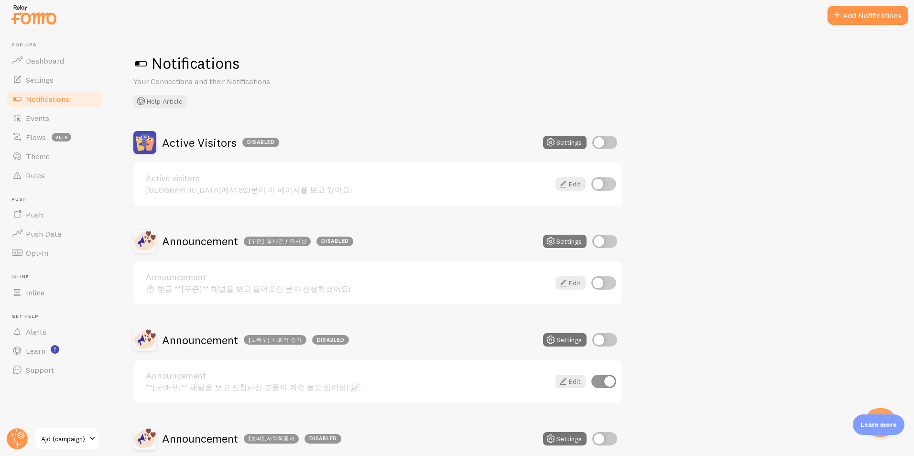
click at [550, 240] on icon at bounding box center [550, 241] width 11 height 11
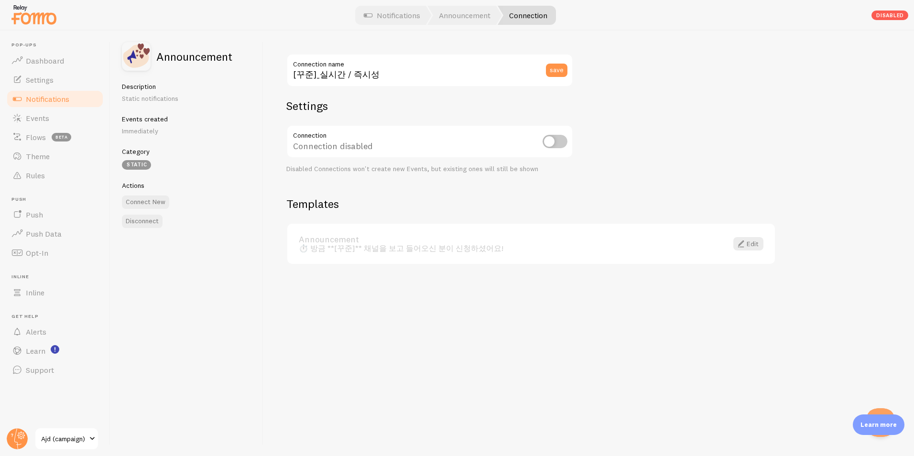
click at [65, 99] on span "Notifications" at bounding box center [47, 99] width 43 height 10
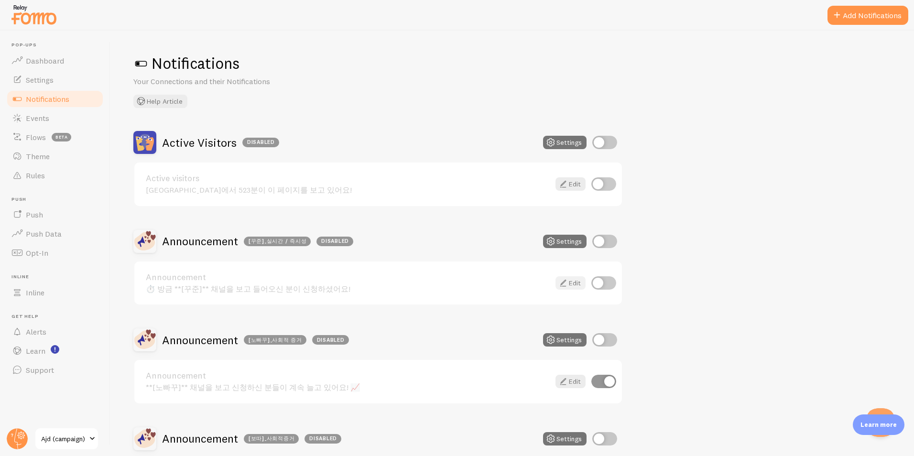
click at [563, 284] on icon at bounding box center [562, 282] width 11 height 11
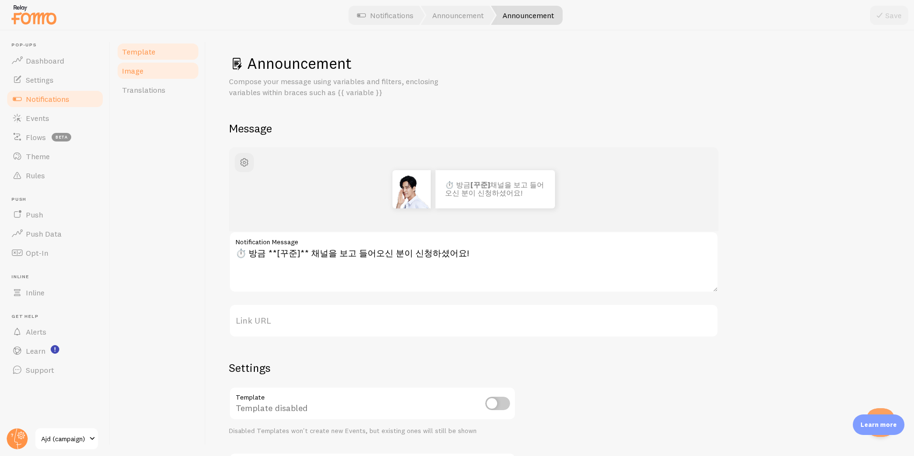
click at [147, 75] on link "Image" at bounding box center [158, 70] width 84 height 19
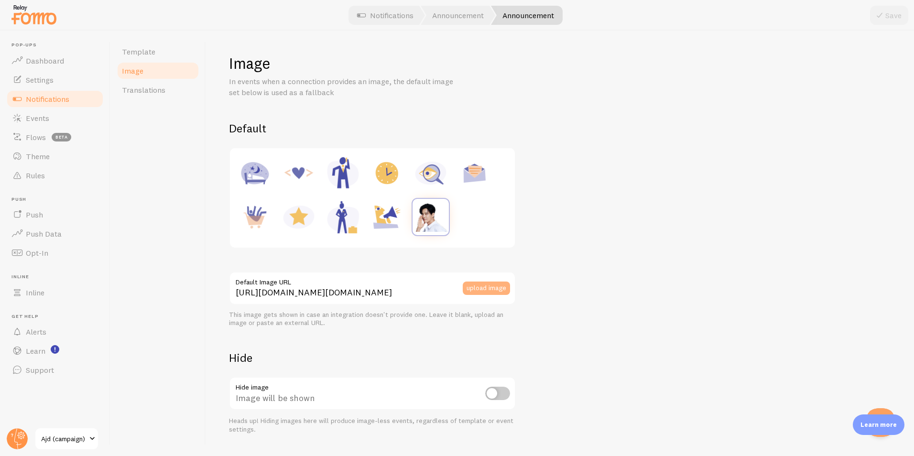
click at [497, 287] on button "upload image" at bounding box center [485, 287] width 47 height 13
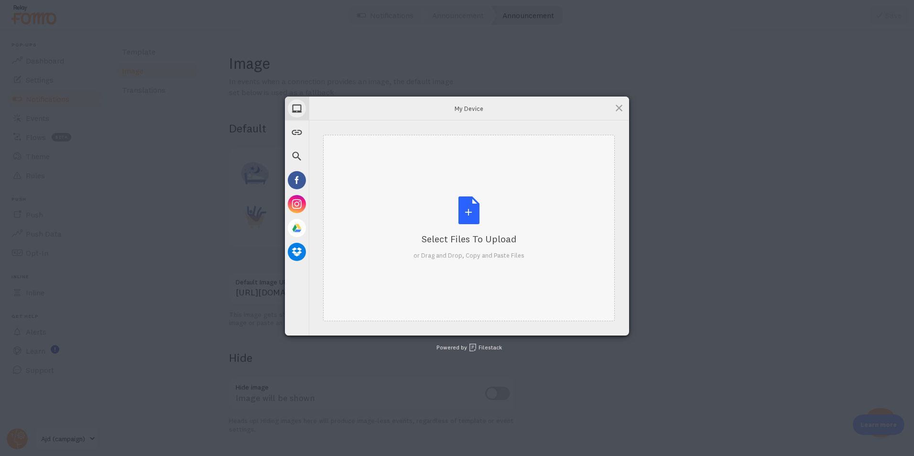
click at [474, 219] on div "Select Files to Upload or Drag and Drop, Copy and Paste Files" at bounding box center [468, 228] width 111 height 64
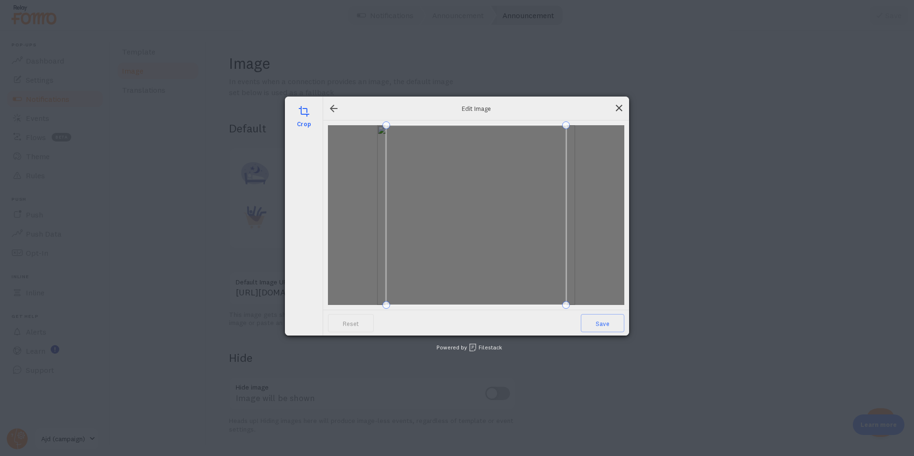
click at [620, 107] on span at bounding box center [618, 108] width 11 height 11
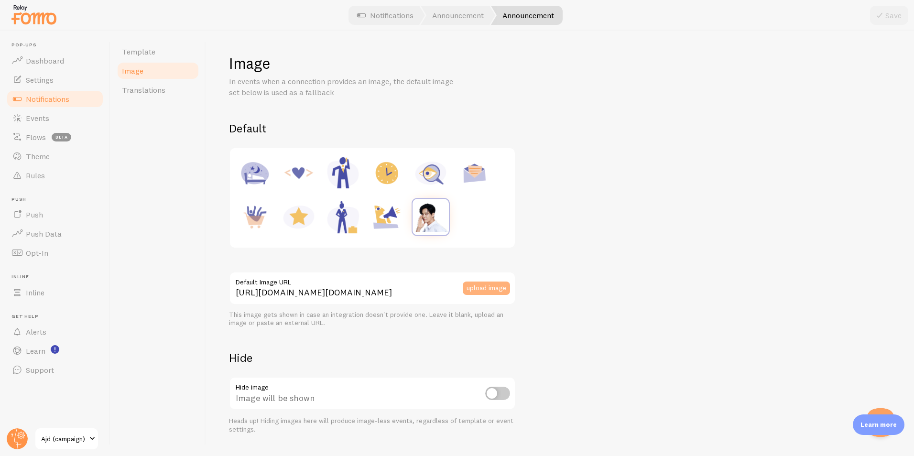
click at [486, 290] on button "upload image" at bounding box center [485, 287] width 47 height 13
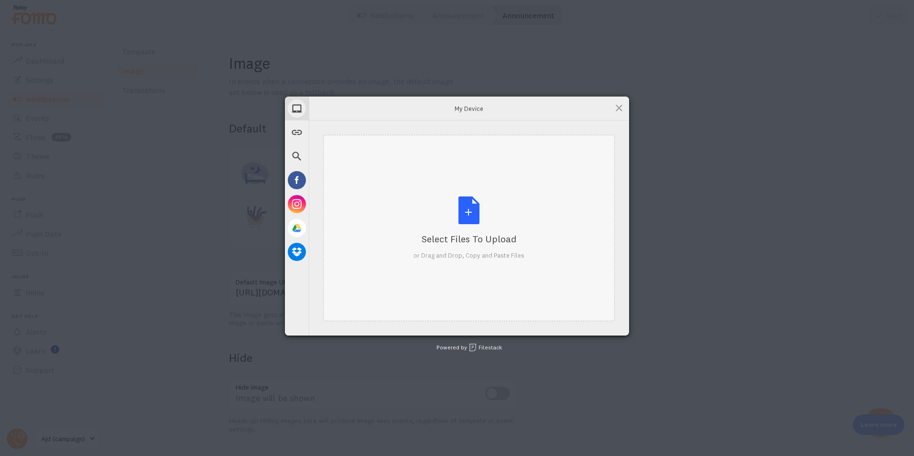
click at [486, 232] on div "Select Files to Upload or Drag and Drop, Copy and Paste Files" at bounding box center [468, 228] width 111 height 64
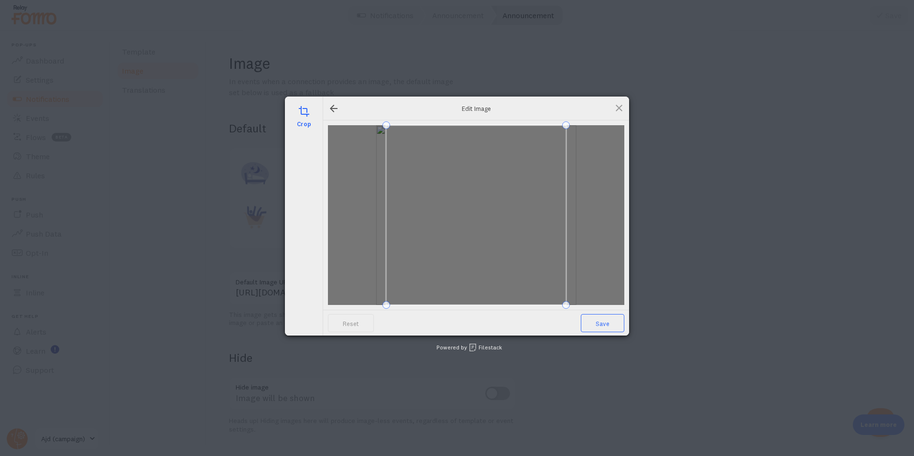
click at [604, 329] on span "Save" at bounding box center [602, 323] width 43 height 18
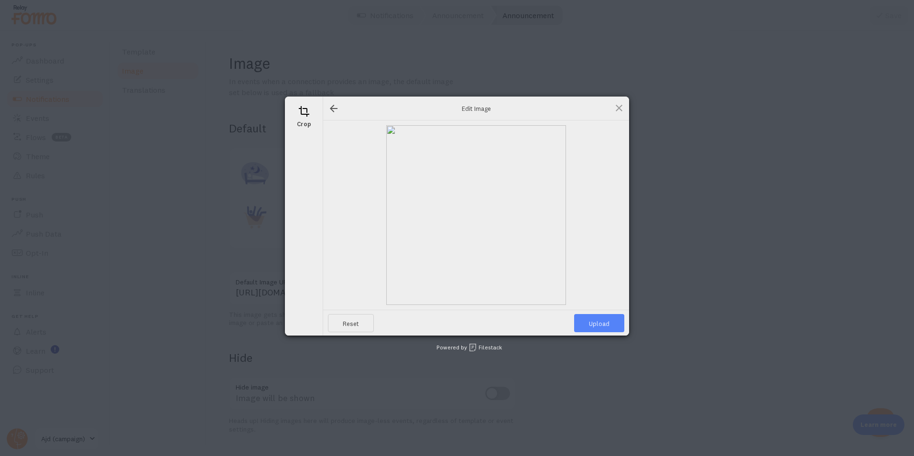
click at [592, 325] on span "Upload" at bounding box center [599, 323] width 50 height 18
type input "https://process.filestackapi.com/ApqhzE1ldTzuKSj33adqez/resize=width:170,height…"
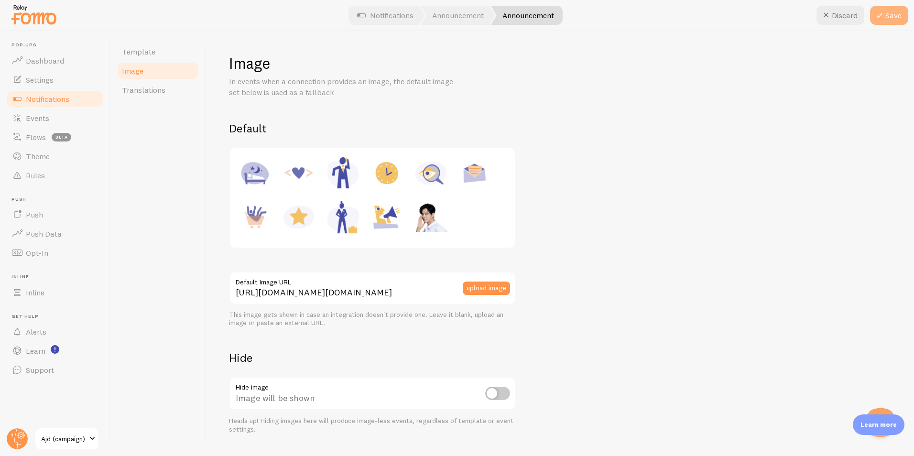
click at [884, 18] on icon at bounding box center [878, 15] width 11 height 11
click at [81, 94] on link "Notifications" at bounding box center [55, 98] width 98 height 19
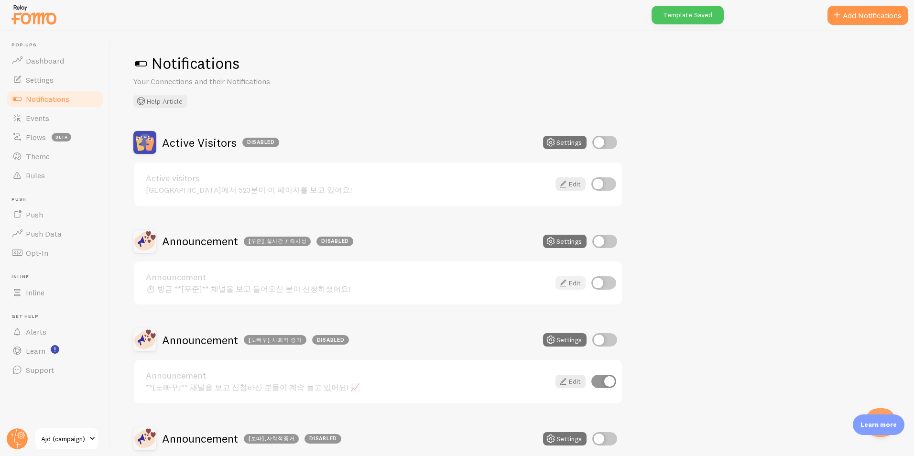
click at [563, 281] on icon at bounding box center [562, 282] width 11 height 11
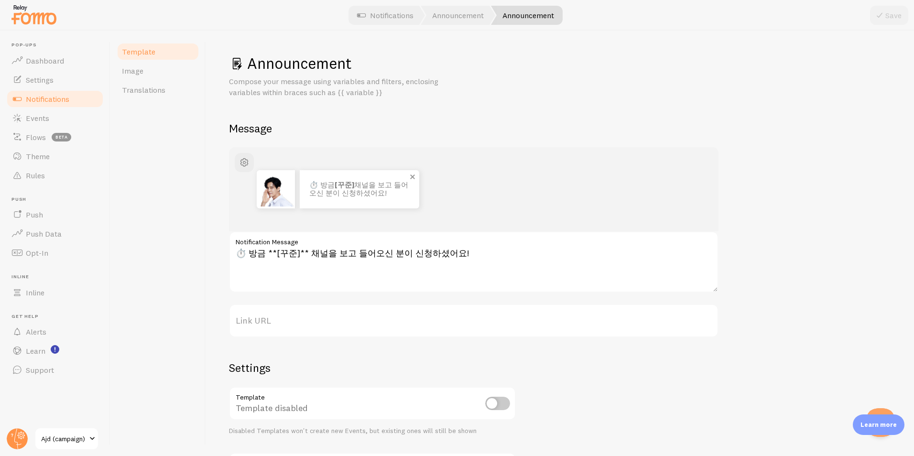
click at [289, 199] on img at bounding box center [276, 189] width 38 height 34
click at [246, 161] on span "button" at bounding box center [243, 162] width 11 height 11
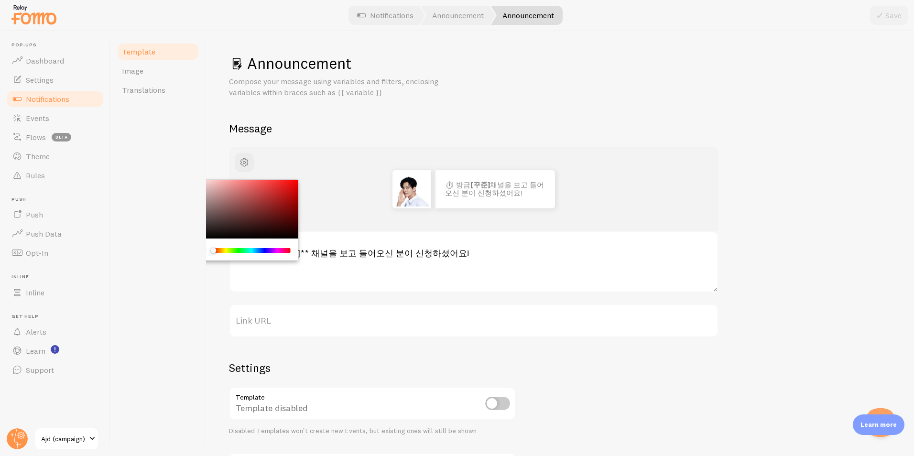
click at [428, 102] on div "Announcement Compose your message using variables and filters, enclosing variab…" at bounding box center [560, 285] width 662 height 463
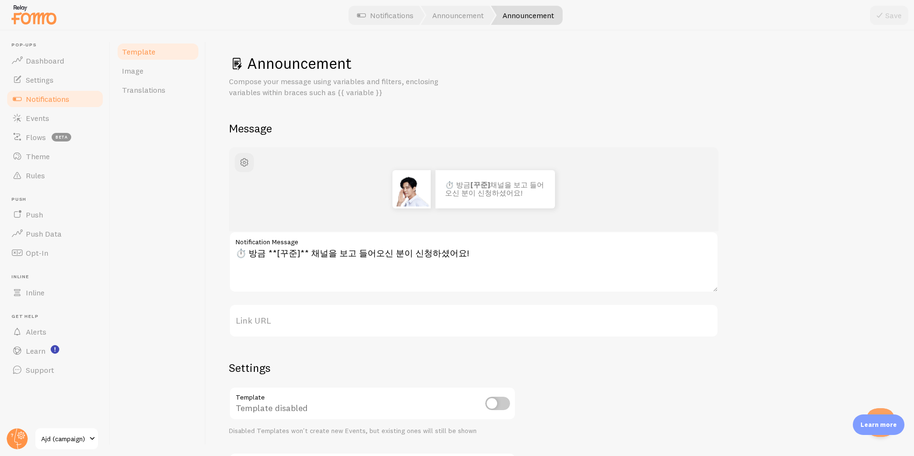
click at [36, 93] on link "Notifications" at bounding box center [55, 98] width 98 height 19
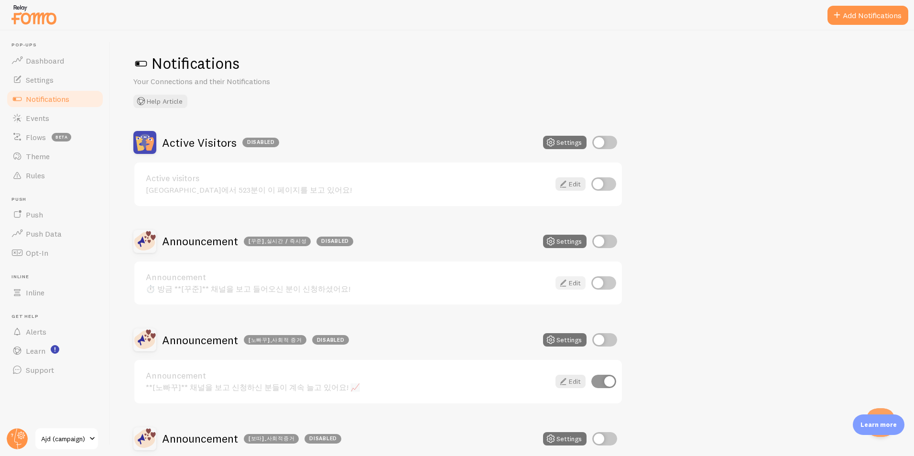
click at [561, 282] on icon at bounding box center [562, 282] width 11 height 11
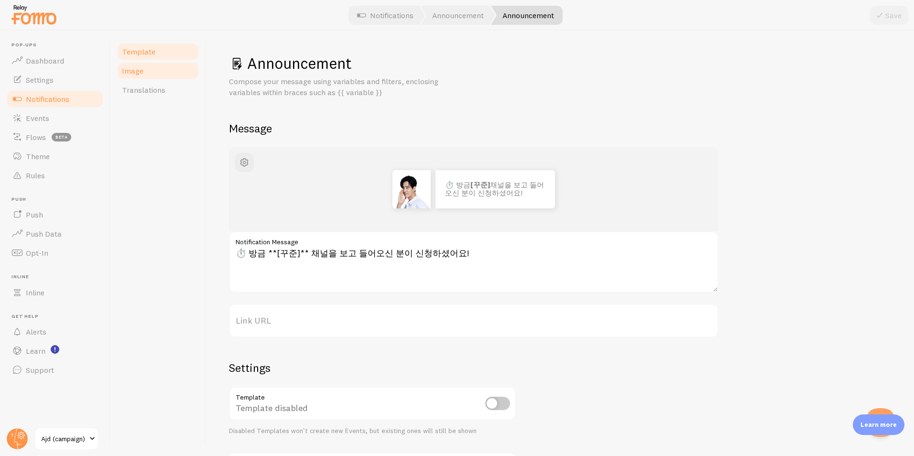
click at [135, 70] on span "Image" at bounding box center [133, 71] width 22 height 10
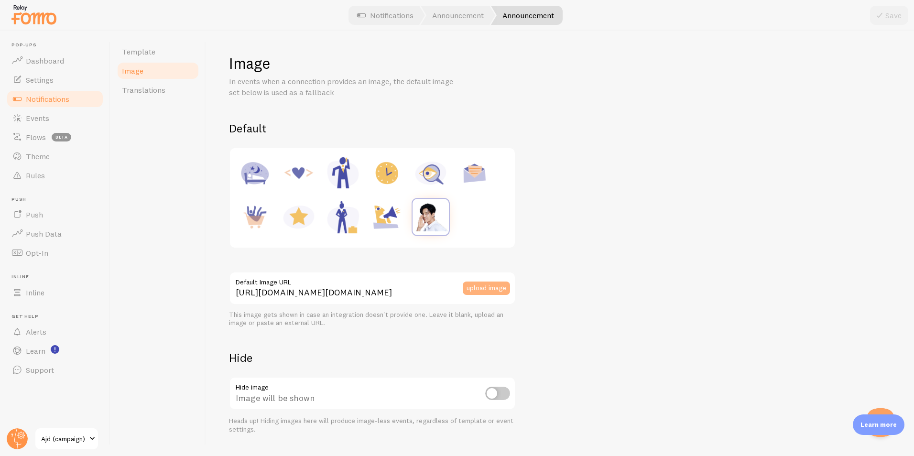
click at [474, 292] on button "upload image" at bounding box center [485, 287] width 47 height 13
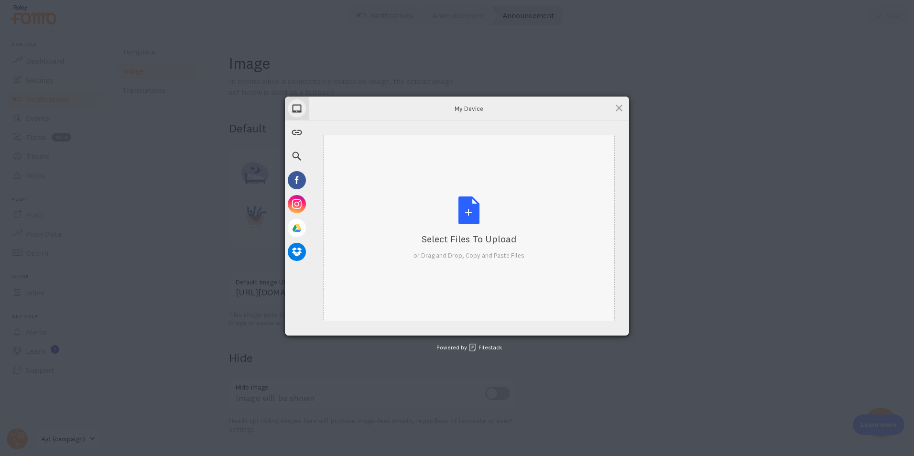
click at [453, 208] on div "Select Files to Upload or Drag and Drop, Copy and Paste Files" at bounding box center [468, 228] width 111 height 64
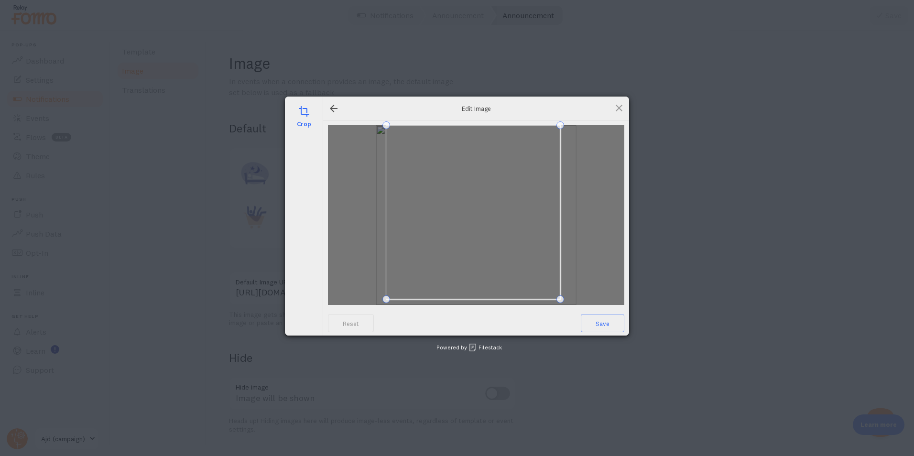
click at [560, 306] on div "Reset Save" at bounding box center [476, 227] width 306 height 215
click at [431, 212] on span at bounding box center [463, 218] width 174 height 174
click at [566, 297] on div at bounding box center [476, 215] width 296 height 180
click at [591, 315] on span "Save" at bounding box center [602, 323] width 43 height 18
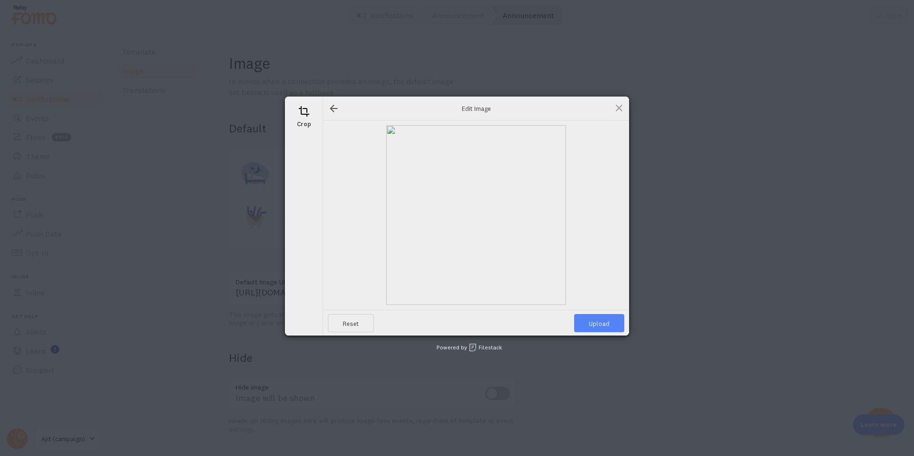
click at [610, 322] on span "Upload" at bounding box center [599, 323] width 50 height 18
type input "https://process.filestackapi.com/ApqhzE1ldTzuKSj33adqez/resize=width:170,height…"
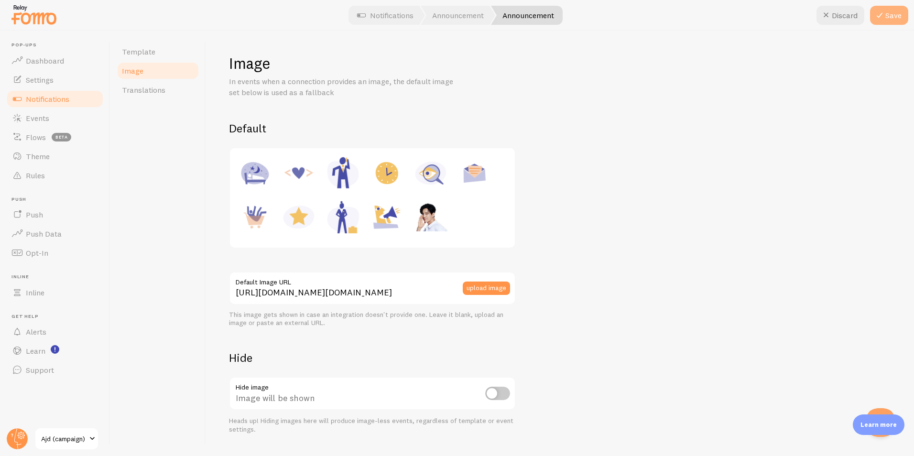
click at [888, 11] on button "Save" at bounding box center [889, 15] width 38 height 19
click at [53, 100] on span "Notifications" at bounding box center [47, 99] width 43 height 10
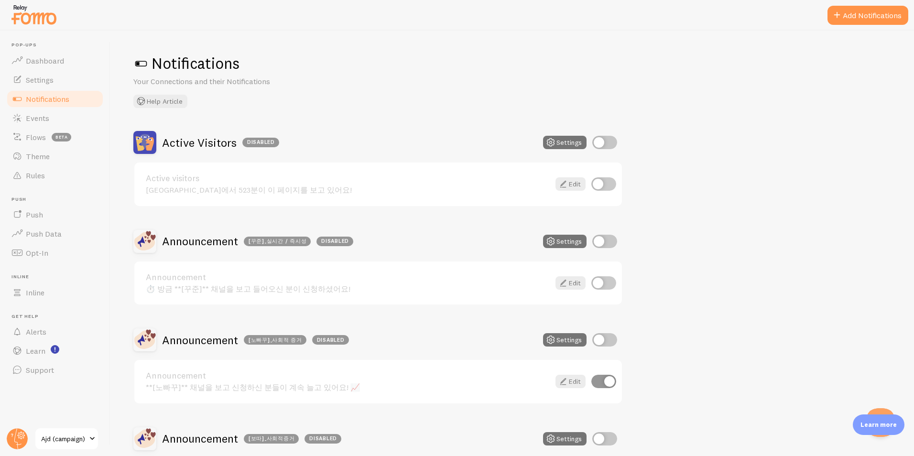
click at [191, 244] on h2 "Announcement [꾸준]_실시간 / 즉시성 Disabled" at bounding box center [257, 241] width 191 height 15
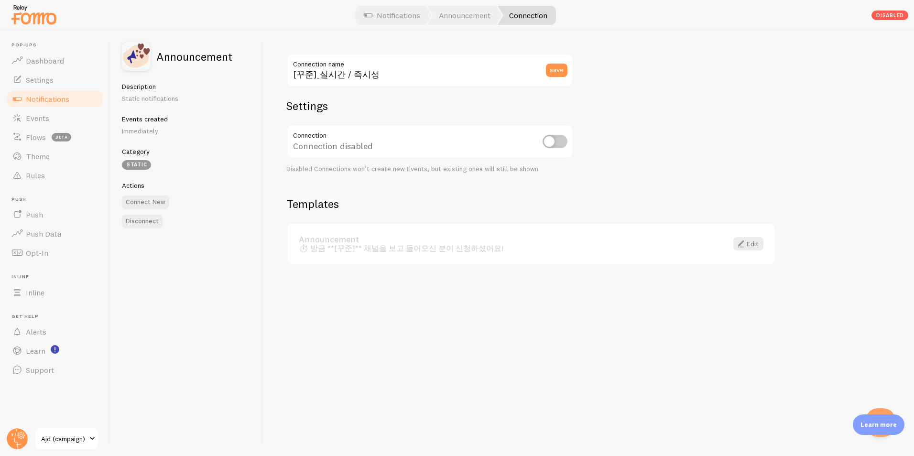
click at [44, 101] on span "Notifications" at bounding box center [47, 99] width 43 height 10
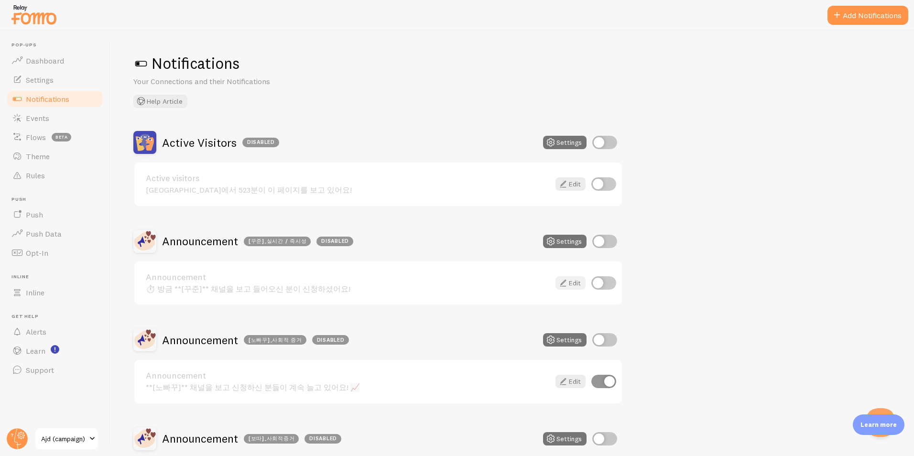
click at [573, 284] on link "Edit" at bounding box center [570, 282] width 30 height 13
